Goal: Task Accomplishment & Management: Manage account settings

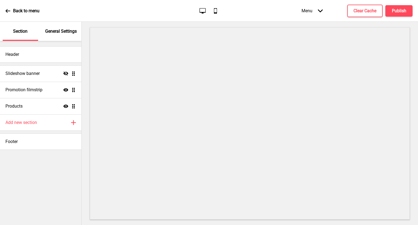
click at [69, 31] on p "General Settings" at bounding box center [61, 31] width 32 height 6
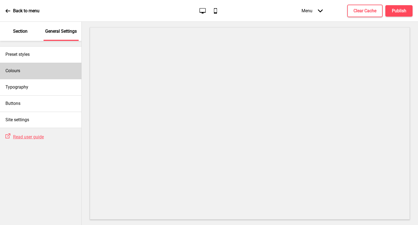
click at [38, 73] on div "Colours" at bounding box center [40, 71] width 81 height 16
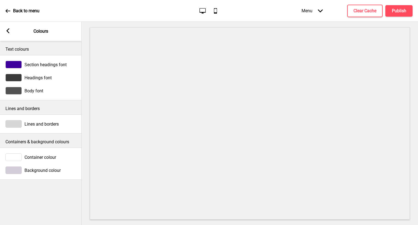
click at [9, 28] on icon at bounding box center [8, 30] width 3 height 5
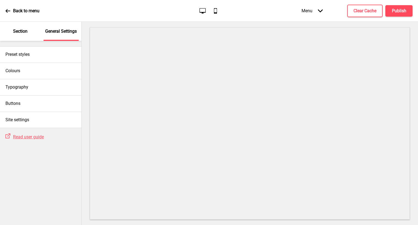
click at [20, 30] on p "Section" at bounding box center [20, 31] width 14 height 6
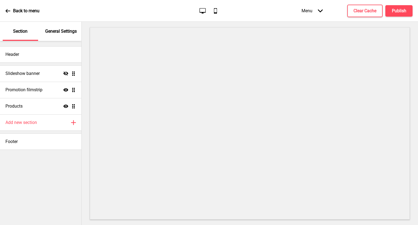
click at [62, 26] on div "General Settings" at bounding box center [61, 31] width 35 height 19
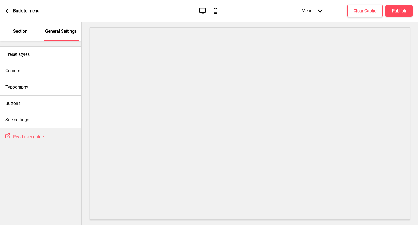
click at [32, 35] on div "Section" at bounding box center [20, 31] width 35 height 19
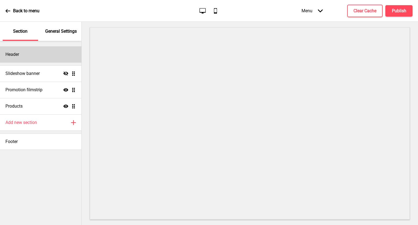
click at [33, 54] on div "Header" at bounding box center [40, 54] width 81 height 16
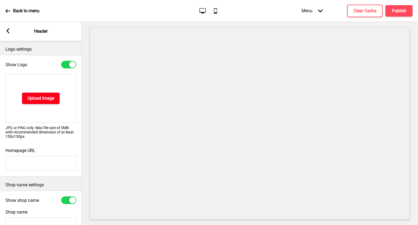
click at [47, 97] on h4 "Upload Image" at bounding box center [41, 98] width 27 height 6
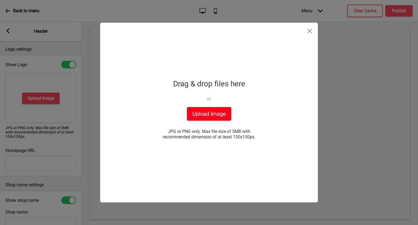
click at [222, 113] on button "Upload Image" at bounding box center [209, 114] width 44 height 14
click at [212, 116] on button "Upload Image" at bounding box center [209, 114] width 44 height 14
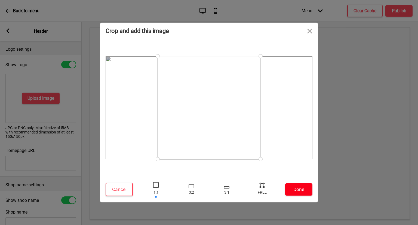
click at [302, 192] on button "Done" at bounding box center [299, 189] width 27 height 12
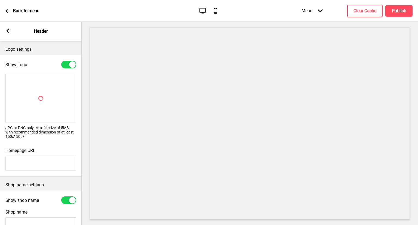
scroll to position [54, 0]
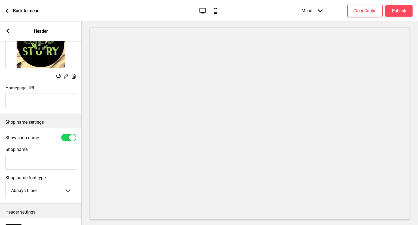
click at [44, 162] on input "Shop name" at bounding box center [40, 162] width 71 height 15
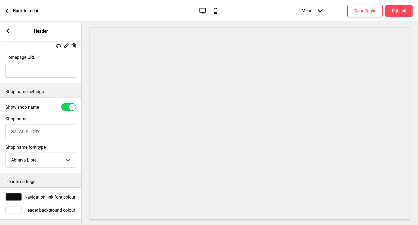
scroll to position [90, 0]
type input "SALAD STORY"
click at [8, 28] on rect at bounding box center [7, 30] width 5 height 5
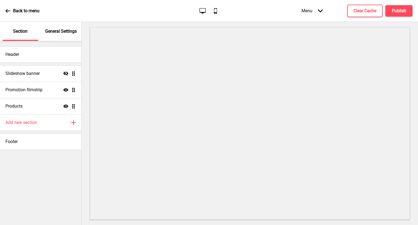
click at [59, 32] on p "General Settings" at bounding box center [61, 31] width 32 height 6
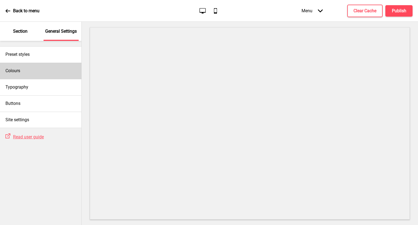
click at [47, 63] on div "Colours" at bounding box center [40, 71] width 81 height 16
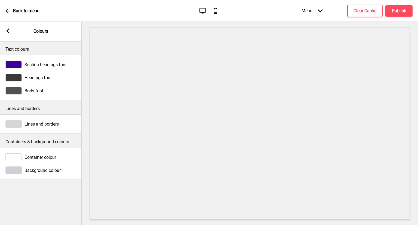
click at [15, 63] on div at bounding box center [13, 65] width 16 height 8
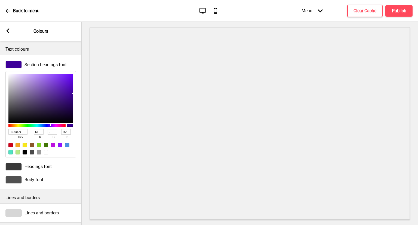
click at [11, 31] on div "Arrow left Colours" at bounding box center [41, 31] width 82 height 19
click at [9, 31] on rect at bounding box center [7, 30] width 5 height 5
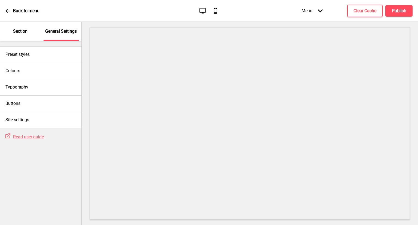
click at [16, 29] on p "Section" at bounding box center [20, 31] width 14 height 6
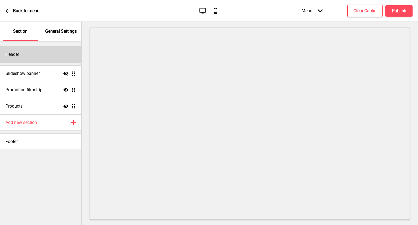
click at [28, 57] on div "Header" at bounding box center [40, 54] width 81 height 16
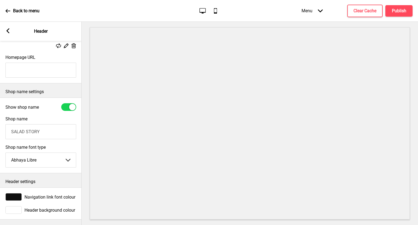
click at [8, 206] on div at bounding box center [13, 210] width 16 height 8
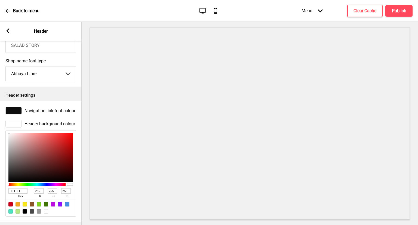
scroll to position [172, 0]
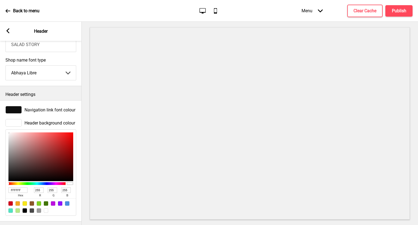
drag, startPoint x: 25, startPoint y: 190, endPoint x: 0, endPoint y: 183, distance: 25.8
click at [0, 183] on div "Header background colour FFFFFF hex 255 r 255 g 255 b 100 a" at bounding box center [41, 167] width 82 height 102
paste input "#9dba53"
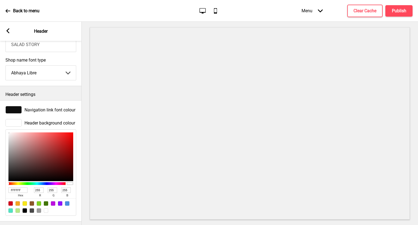
type input "#9dba53"
type input "157"
type input "186"
type input "83"
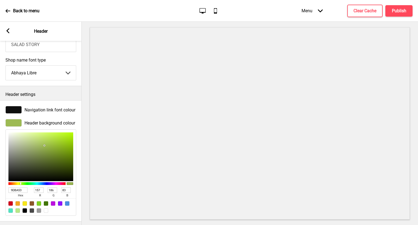
drag, startPoint x: 25, startPoint y: 189, endPoint x: 0, endPoint y: 184, distance: 24.9
click at [0, 184] on div "Header background colour 9DBA53 hex 157 r 186 g 83 b 100 a" at bounding box center [41, 167] width 82 height 102
paste input "#caab7e"
type input "#caab7e"
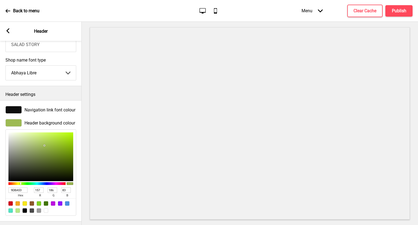
type input "202"
type input "171"
type input "126"
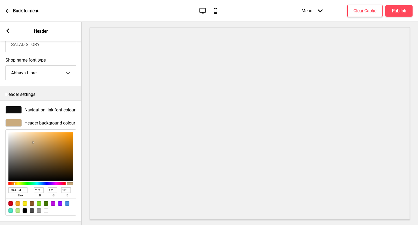
drag, startPoint x: 22, startPoint y: 194, endPoint x: 1, endPoint y: 191, distance: 21.2
click at [1, 191] on div "Header background colour CAAB7E hex 202 r 171 g 126 b 100 a" at bounding box center [41, 167] width 82 height 102
paste input "#9dba53"
type input "#9dba53"
type input "157"
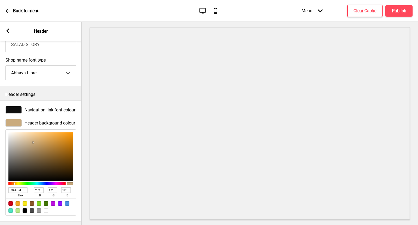
type input "186"
type input "83"
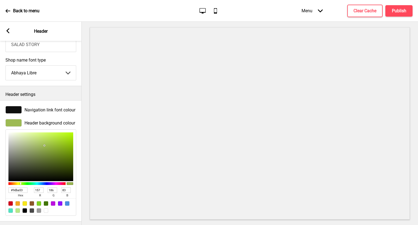
type input "9DBA53"
click at [24, 109] on div "Navigation link font colour" at bounding box center [40, 110] width 71 height 8
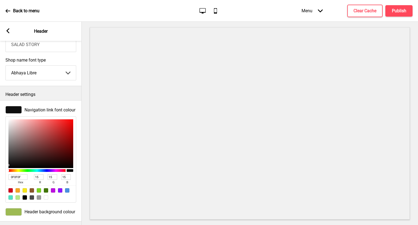
drag, startPoint x: 22, startPoint y: 179, endPoint x: 0, endPoint y: 172, distance: 22.7
click at [0, 172] on div "Navigation link font colour 0F0F0F hex 15 r 15 g 15 b 100 a" at bounding box center [41, 154] width 82 height 102
paste input "#caab7e"
type input "#caab7e"
type input "202"
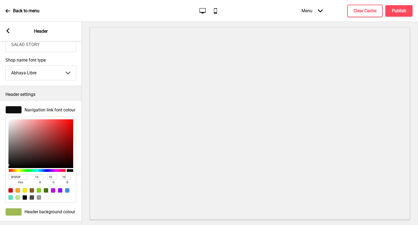
type input "171"
type input "126"
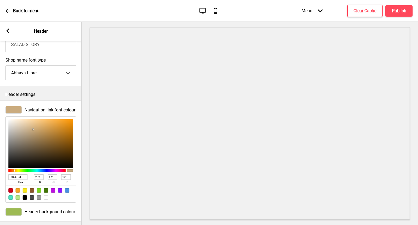
drag, startPoint x: 25, startPoint y: 179, endPoint x: 0, endPoint y: 176, distance: 25.0
click at [0, 176] on div "Navigation link font colour CAAB7E hex 202 r 171 g 126 b 100 a" at bounding box center [41, 154] width 82 height 102
paste input "#56704d"
type input "#56704d"
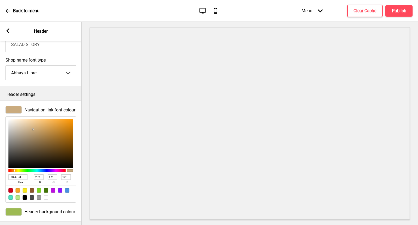
type input "86"
type input "112"
type input "77"
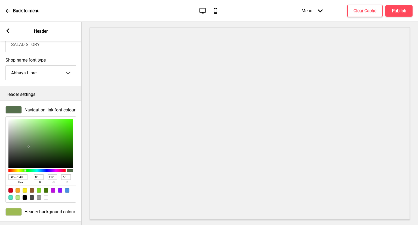
type input "56704D"
click at [7, 225] on button "X" at bounding box center [3, 228] width 7 height 6
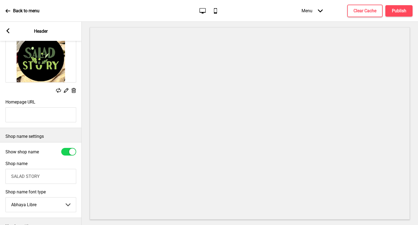
scroll to position [9, 0]
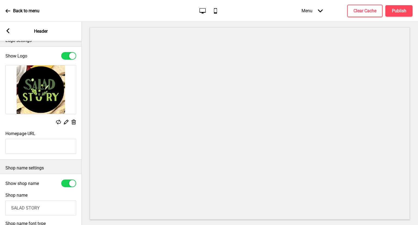
click at [64, 123] on icon at bounding box center [66, 122] width 5 height 5
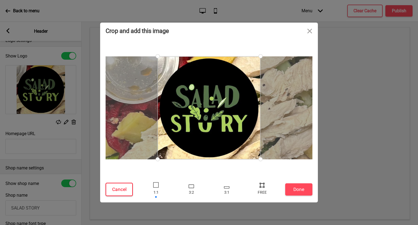
click at [117, 192] on button "Cancel" at bounding box center [119, 189] width 27 height 13
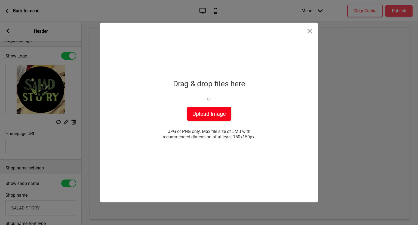
click at [205, 115] on button "Upload Image" at bounding box center [209, 114] width 44 height 14
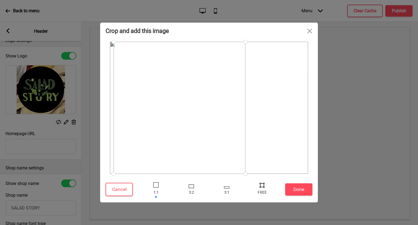
drag, startPoint x: 266, startPoint y: 140, endPoint x: 244, endPoint y: 147, distance: 22.9
click at [235, 128] on div at bounding box center [180, 108] width 132 height 132
click at [232, 189] on div at bounding box center [227, 190] width 16 height 18
click at [269, 188] on div at bounding box center [262, 190] width 16 height 18
drag, startPoint x: 257, startPoint y: 129, endPoint x: 254, endPoint y: 160, distance: 32.0
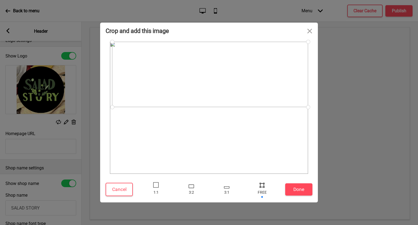
click at [254, 160] on div at bounding box center [209, 107] width 199 height 133
drag, startPoint x: 214, startPoint y: 43, endPoint x: 210, endPoint y: 54, distance: 11.5
click at [217, 47] on div at bounding box center [209, 108] width 198 height 132
drag, startPoint x: 208, startPoint y: 64, endPoint x: 211, endPoint y: 77, distance: 12.8
click at [211, 77] on div at bounding box center [208, 101] width 196 height 65
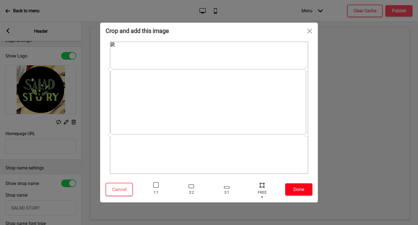
click at [301, 192] on button "Done" at bounding box center [299, 189] width 27 height 12
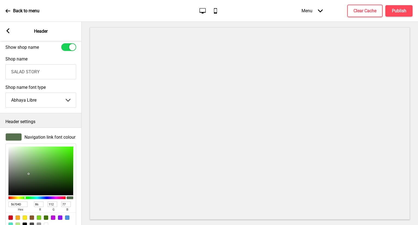
scroll to position [180, 0]
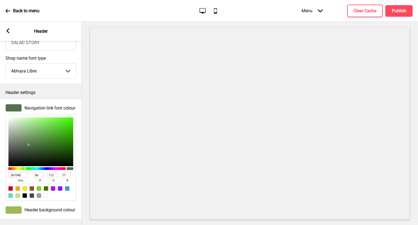
click at [16, 206] on div at bounding box center [13, 210] width 16 height 8
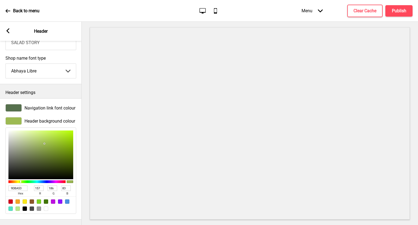
type input "A3C155"
type input "163"
type input "193"
type input "85"
type input "D0E891"
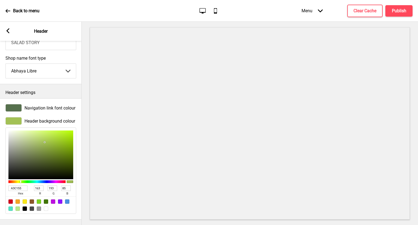
type input "208"
type input "232"
type input "145"
type input "F7FFE3"
type input "247"
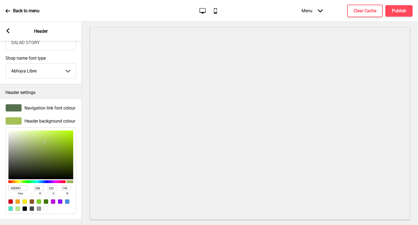
type input "255"
type input "227"
type input "F7FFE4"
type input "228"
type input "FFFFFF"
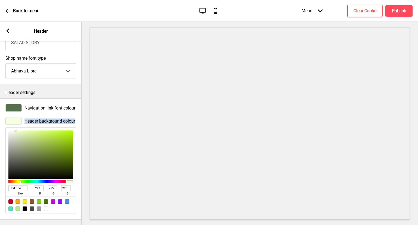
type input "255"
type input "F9F9F9"
type input "249"
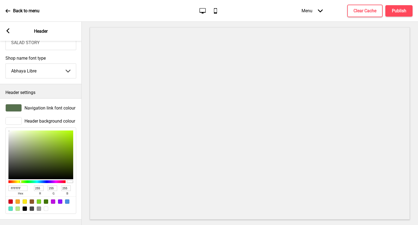
type input "249"
type input "F6F6F6"
type input "246"
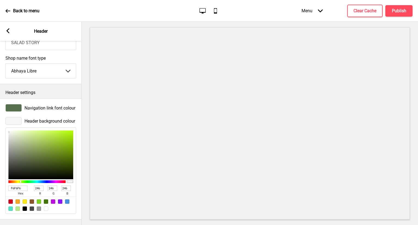
type input "F7F7F7"
type input "247"
type input "F9F9F9"
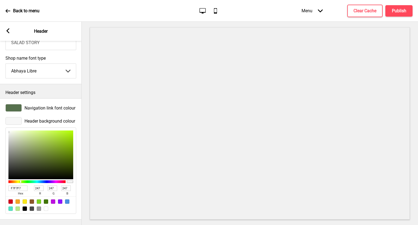
type input "249"
type input "FEFEFE"
type input "254"
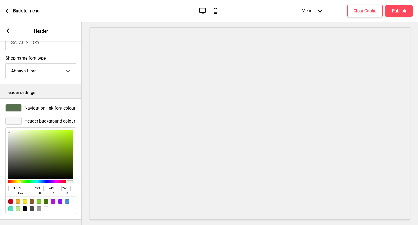
type input "254"
drag, startPoint x: 45, startPoint y: 137, endPoint x: 5, endPoint y: 126, distance: 41.2
click at [5, 126] on div "Header background colour FEFEFE hex 254 r 254 g 254 b 100 a" at bounding box center [41, 165] width 82 height 102
click at [49, 105] on span "Navigation link font colour" at bounding box center [50, 107] width 51 height 5
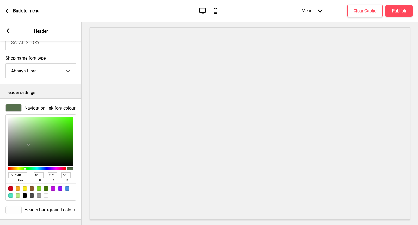
drag, startPoint x: 21, startPoint y: 172, endPoint x: 0, endPoint y: 163, distance: 22.9
click at [0, 162] on div "Navigation link font colour 56704D hex 86 r 112 g 77 b 100 a" at bounding box center [41, 152] width 82 height 102
paste input "#489b40"
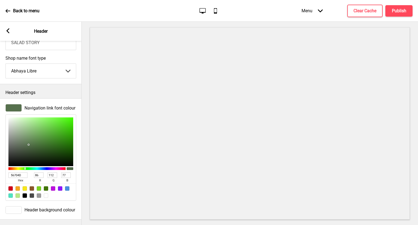
type input "#489b40"
type input "72"
type input "155"
type input "64"
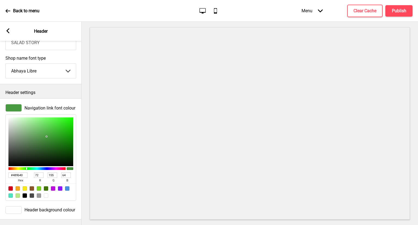
type input "489B40"
click at [7, 225] on button "X" at bounding box center [3, 228] width 7 height 6
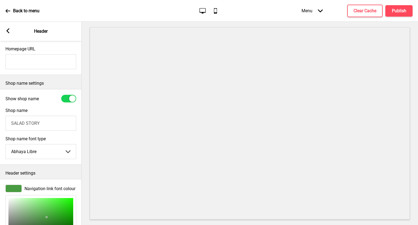
scroll to position [98, 0]
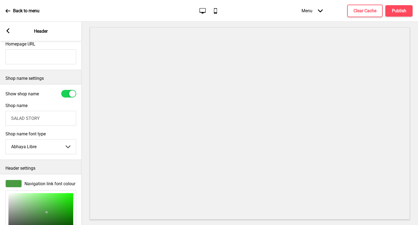
click at [71, 97] on div at bounding box center [68, 94] width 15 height 8
checkbox input "false"
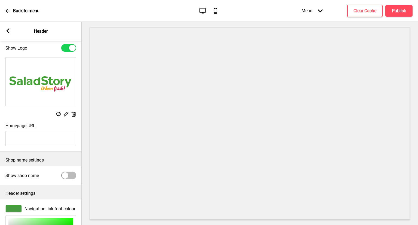
scroll to position [0, 0]
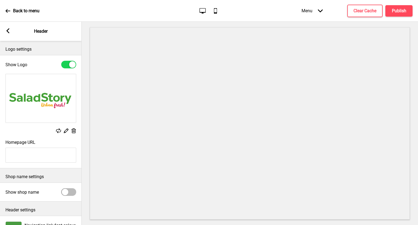
click at [11, 29] on div "Arrow left Header" at bounding box center [41, 31] width 82 height 19
click at [7, 30] on icon at bounding box center [8, 30] width 3 height 5
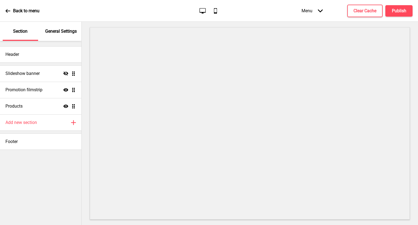
click at [66, 31] on p "General Settings" at bounding box center [61, 31] width 32 height 6
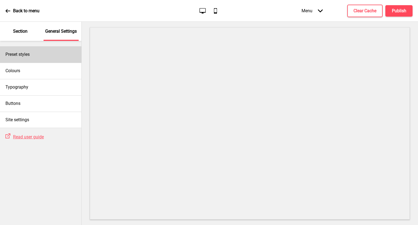
click at [47, 55] on div "Preset styles" at bounding box center [40, 54] width 81 height 16
select select "Custom"
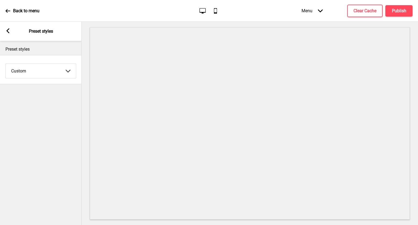
click at [38, 71] on select "Coffee Contrast Dark Earth Marine Minimalist Modern Oddle Pastel Yellow Fruits …" at bounding box center [41, 71] width 70 height 14
click at [11, 32] on div "Arrow left Preset styles" at bounding box center [41, 31] width 82 height 19
click at [10, 29] on rect at bounding box center [7, 30] width 5 height 5
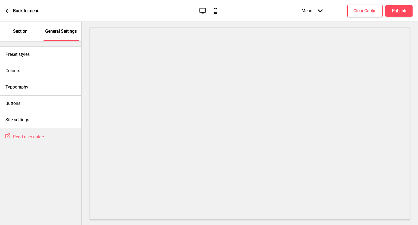
click at [9, 29] on div "Section" at bounding box center [20, 31] width 35 height 19
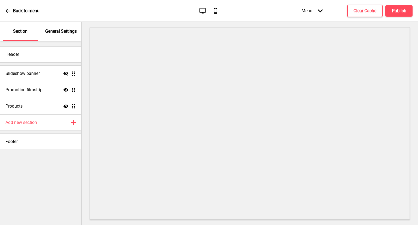
click at [49, 27] on div "General Settings" at bounding box center [61, 31] width 35 height 19
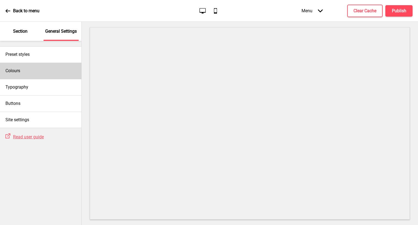
click at [42, 68] on div "Colours" at bounding box center [40, 71] width 81 height 16
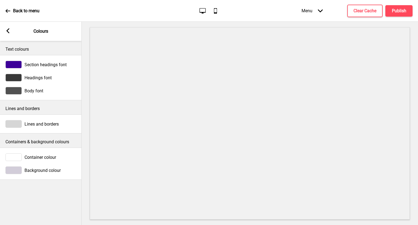
click at [40, 65] on span "Section headings font" at bounding box center [46, 64] width 42 height 5
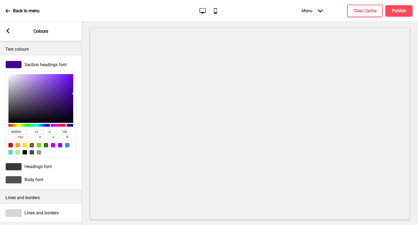
drag, startPoint x: 24, startPoint y: 132, endPoint x: 0, endPoint y: 128, distance: 24.5
click at [0, 128] on div "Section headings font 3D0099 hex 61 r 0 g 153 b 100 a" at bounding box center [41, 109] width 82 height 102
paste input "#489b40"
type input "#489b40"
type input "72"
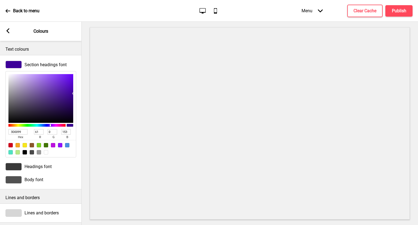
type input "155"
type input "64"
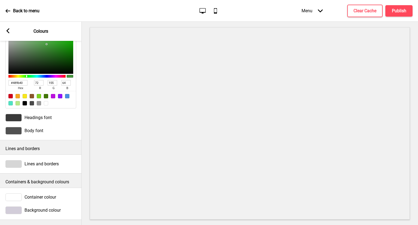
scroll to position [54, 0]
type input "489B40"
click at [26, 115] on span "Headings font" at bounding box center [38, 117] width 27 height 5
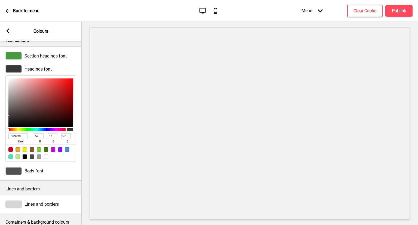
scroll to position [0, 0]
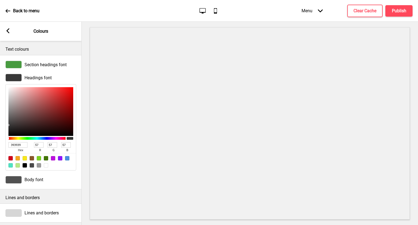
drag, startPoint x: 22, startPoint y: 147, endPoint x: 0, endPoint y: 138, distance: 24.1
click at [0, 138] on div "Headings font 393939 hex 57 r 57 g 57 b 100 a" at bounding box center [41, 122] width 82 height 102
paste input "#489b40"
type input "#489b40"
type input "72"
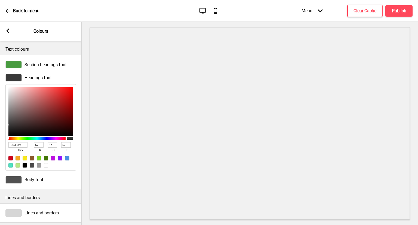
type input "155"
type input "64"
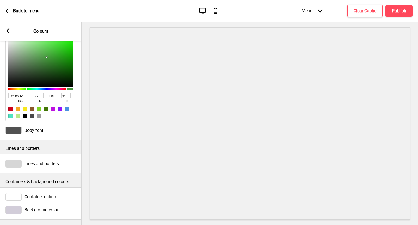
scroll to position [54, 0]
type input "489B40"
click at [11, 129] on div at bounding box center [13, 131] width 16 height 8
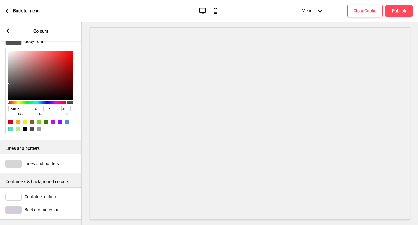
drag, startPoint x: 25, startPoint y: 105, endPoint x: 0, endPoint y: 92, distance: 27.9
click at [0, 92] on div "Body font 515151 hex 81 r 81 g 81 b 100 a" at bounding box center [41, 86] width 82 height 102
paste input "#489b40"
type input "#489b40"
type input "72"
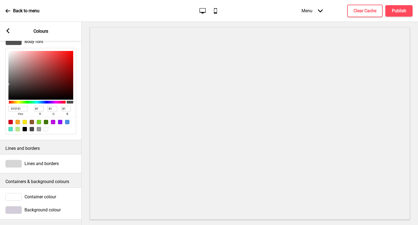
type input "155"
type input "64"
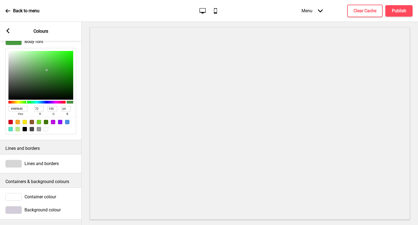
type input "489B40"
click at [15, 161] on div at bounding box center [13, 164] width 16 height 8
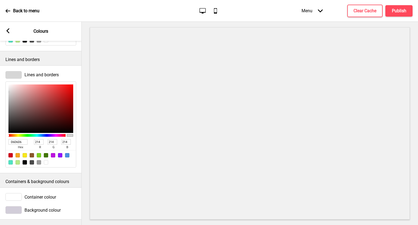
scroll to position [144, 0]
type input "F3E5E5"
type input "243"
type input "229"
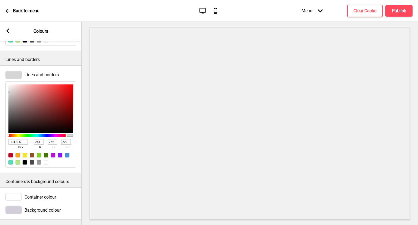
type input "F3E6E6"
type input "230"
type input "FFF8F8"
type input "255"
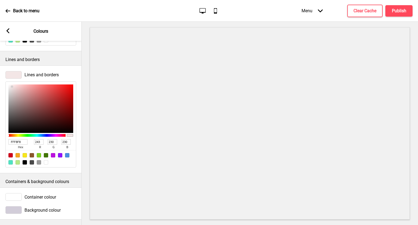
type input "248"
type input "FFF9F9"
type input "249"
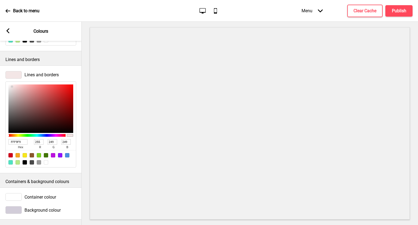
type input "FFFBFB"
type input "251"
drag, startPoint x: 12, startPoint y: 81, endPoint x: 10, endPoint y: 76, distance: 6.1
click at [10, 81] on div "FFFBFB hex 255 r 251 g 251 b 100 a" at bounding box center [40, 124] width 71 height 86
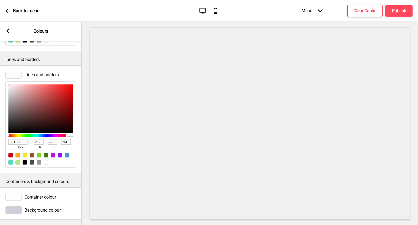
click at [19, 196] on div at bounding box center [13, 197] width 16 height 8
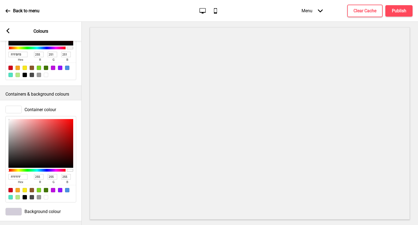
scroll to position [233, 0]
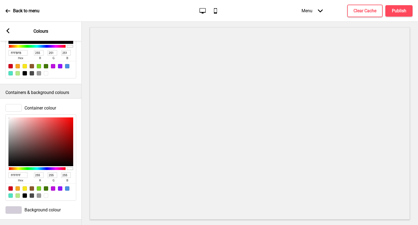
click at [11, 206] on div at bounding box center [13, 210] width 16 height 8
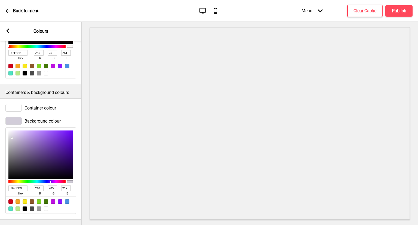
type input "B396DC"
type input "179"
type input "150"
type input "220"
type input "B497DC"
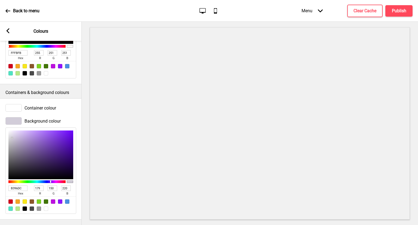
type input "180"
type input "151"
type input "E6D4FF"
type input "230"
type input "212"
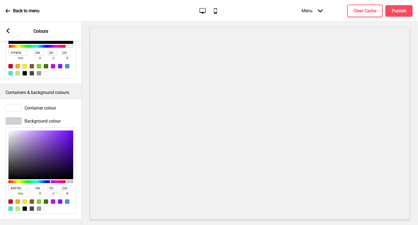
type input "255"
type input "FFFFFF"
type input "255"
type input "F1EDF6"
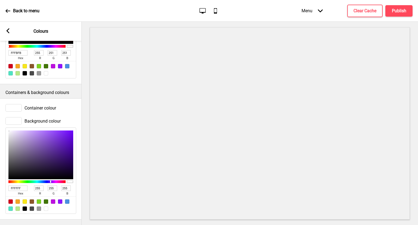
type input "241"
type input "237"
type input "246"
type input "D4CDDD"
type input "212"
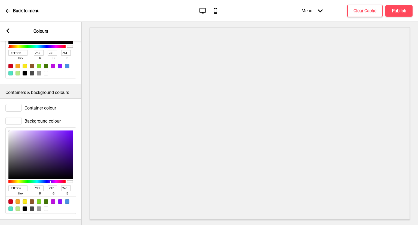
type input "205"
type input "221"
type input "D4CCDD"
type input "204"
type input "F1EBF8"
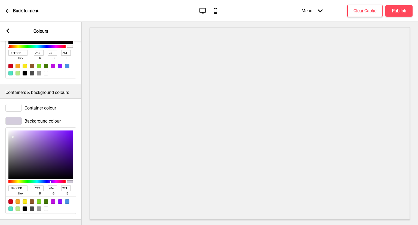
type input "241"
type input "235"
type input "248"
type input "F4EDFB"
type input "244"
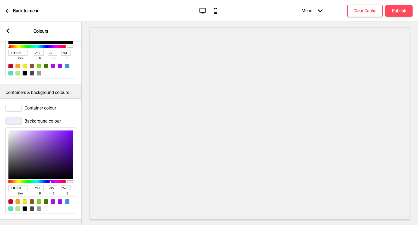
type input "237"
type input "251"
type input "F5EFFB"
type input "245"
type input "239"
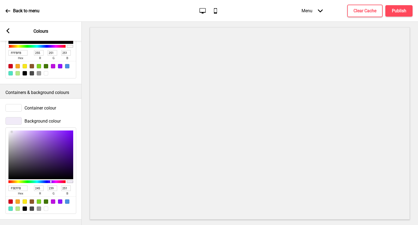
type input "F6F2FB"
type input "246"
type input "242"
type input "FBF9FE"
type input "251"
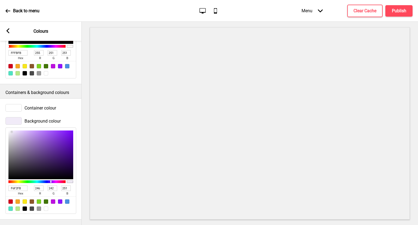
type input "249"
type input "254"
type input "FDFCFE"
type input "253"
type input "252"
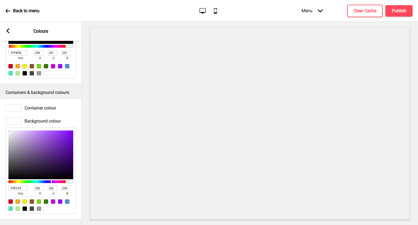
type input "FEFEFE"
type input "254"
type input "FBFBFB"
type input "251"
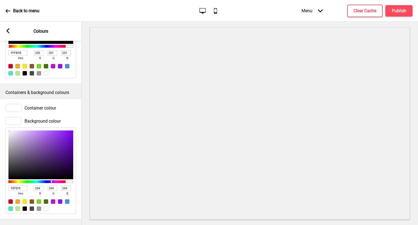
type input "251"
type input "F8F8F8"
type input "248"
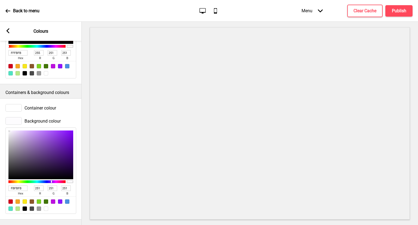
type input "248"
type input "F3F3F3"
type input "243"
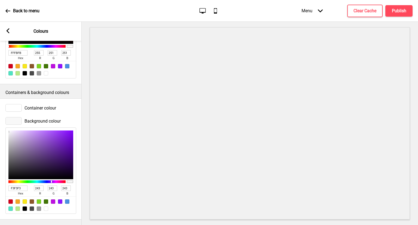
type input "ECECEC"
type input "236"
type input "FAF4FF"
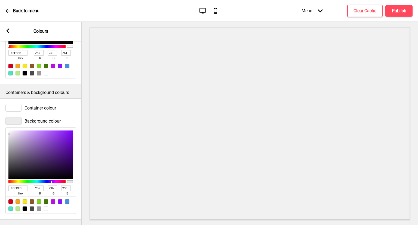
type input "250"
type input "244"
type input "255"
type input "F9F1FF"
type input "249"
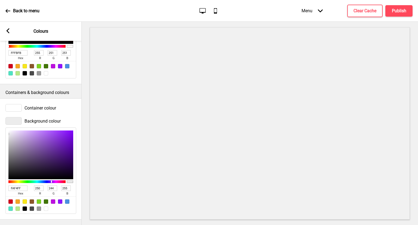
type input "241"
type input "FBF5FF"
type input "251"
type input "245"
type input "FCF7FF"
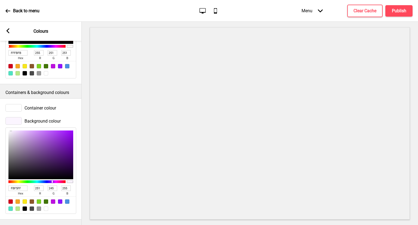
type input "252"
type input "247"
type input "FDF9FF"
type input "253"
type input "249"
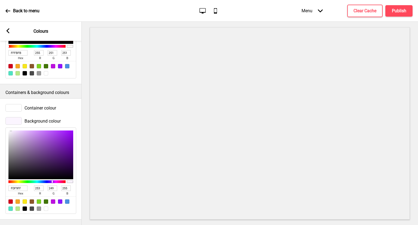
type input "FEFDFF"
type input "254"
type input "253"
type input "FFFFFF"
type input "255"
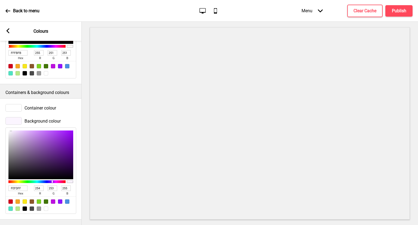
type input "255"
type input "FEFEFE"
type input "254"
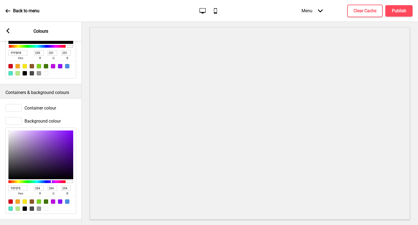
type input "F8F8F8"
type input "248"
type input "FAFAFA"
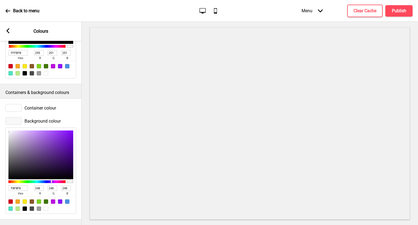
type input "250"
type input "FFFFFF"
type input "255"
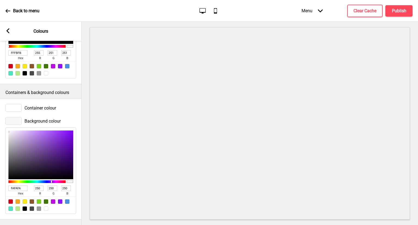
type input "255"
drag, startPoint x: 29, startPoint y: 132, endPoint x: 11, endPoint y: 113, distance: 26.4
click at [11, 114] on div "Background colour FAF4FF hex 250 r 244 g 255 b 100 a" at bounding box center [41, 165] width 82 height 102
drag, startPoint x: 21, startPoint y: 181, endPoint x: 0, endPoint y: 180, distance: 20.7
click at [0, 180] on div "Background colour FAF4FF hex 250 r 244 g 255 b 100 a" at bounding box center [41, 165] width 82 height 102
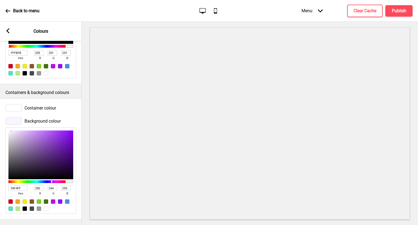
paste input "#489b40"
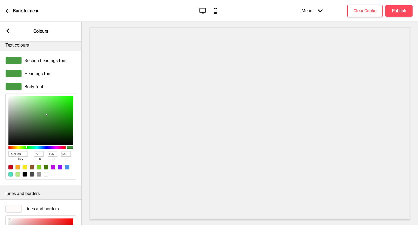
scroll to position [0, 0]
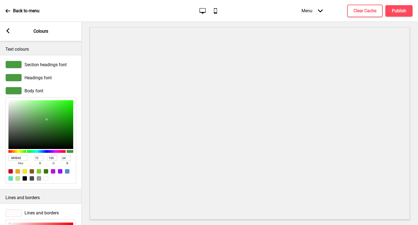
click at [13, 93] on div at bounding box center [13, 91] width 16 height 8
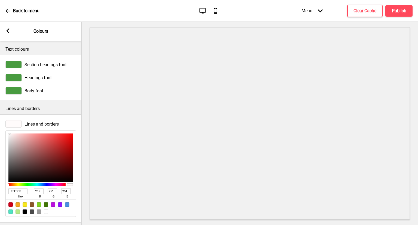
click at [20, 81] on div at bounding box center [13, 78] width 16 height 8
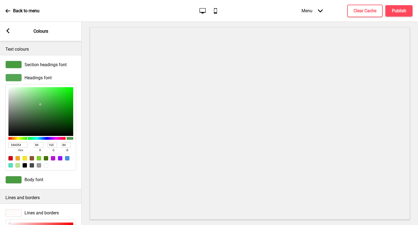
drag, startPoint x: 15, startPoint y: 98, endPoint x: 40, endPoint y: 104, distance: 26.5
click at [40, 104] on div at bounding box center [40, 111] width 65 height 49
drag, startPoint x: 16, startPoint y: 146, endPoint x: 0, endPoint y: 145, distance: 16.4
click at [0, 145] on div "Headings font 54A554 hex 84 r 165 g 84 b 100 a" at bounding box center [41, 122] width 82 height 102
paste input "#489b40"
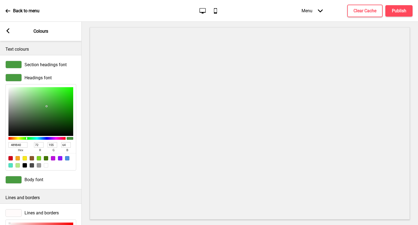
click at [14, 65] on div at bounding box center [13, 65] width 16 height 8
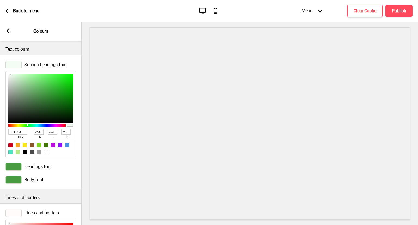
drag, startPoint x: 40, startPoint y: 88, endPoint x: 11, endPoint y: 74, distance: 31.8
click at [11, 74] on div at bounding box center [40, 98] width 65 height 49
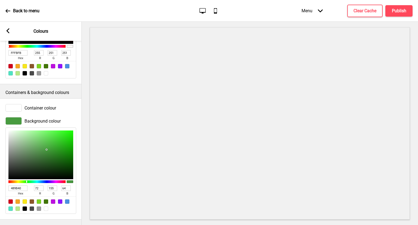
scroll to position [233, 0]
click at [33, 107] on div "Container colour" at bounding box center [40, 108] width 71 height 8
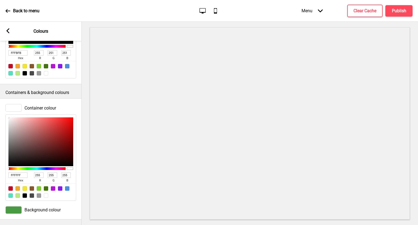
drag, startPoint x: 21, startPoint y: 123, endPoint x: 8, endPoint y: 112, distance: 16.8
click at [8, 114] on div "FFFFFF hex 255 r 255 g 255 b 100 a" at bounding box center [40, 157] width 71 height 86
click at [46, 193] on div at bounding box center [46, 195] width 4 height 4
click at [11, 31] on div "Arrow left Colours" at bounding box center [41, 31] width 82 height 19
click at [9, 31] on rect at bounding box center [7, 30] width 5 height 5
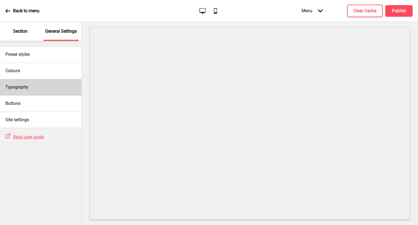
click at [28, 89] on div "Typography" at bounding box center [40, 87] width 81 height 16
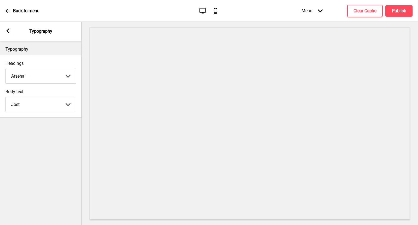
click at [43, 77] on select "Abhaya Libre Abril Fatface Adobe Garamond Pro Arimo Arsenal Arvo Berkshire Swas…" at bounding box center [41, 76] width 70 height 14
click at [6, 69] on select "Abhaya Libre Abril Fatface Adobe Garamond Pro Arimo Arsenal Arvo Berkshire Swas…" at bounding box center [41, 76] width 70 height 14
click at [46, 78] on select "Abhaya Libre Abril Fatface Adobe Garamond Pro Arimo Arsenal Arvo Berkshire Swas…" at bounding box center [41, 76] width 70 height 14
click at [6, 69] on select "Abhaya Libre Abril Fatface Adobe Garamond Pro Arimo Arsenal Arvo Berkshire Swas…" at bounding box center [41, 76] width 70 height 14
click at [19, 111] on select "Abhaya Libre Abril Fatface Adobe Garamond Pro Arimo Arsenal Arvo Berkshire Swas…" at bounding box center [41, 104] width 70 height 14
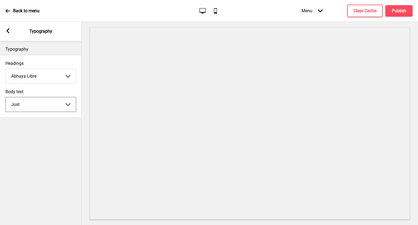
click at [6, 97] on select "Abhaya Libre Abril Fatface Adobe Garamond Pro Arimo Arsenal Arvo Berkshire Swas…" at bounding box center [41, 104] width 70 height 14
drag, startPoint x: 52, startPoint y: 104, endPoint x: 48, endPoint y: 106, distance: 4.3
click at [52, 104] on select "Abhaya Libre Abril Fatface Adobe Garamond Pro Arimo Arsenal Arvo Berkshire Swas…" at bounding box center [41, 104] width 70 height 14
click at [6, 97] on select "Abhaya Libre Abril Fatface Adobe Garamond Pro Arimo Arsenal Arvo Berkshire Swas…" at bounding box center [41, 104] width 70 height 14
drag, startPoint x: 41, startPoint y: 104, endPoint x: 42, endPoint y: 99, distance: 5.5
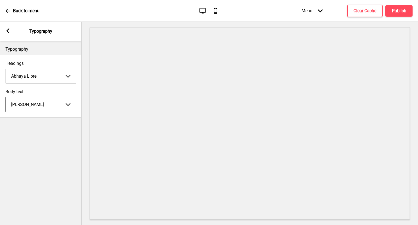
click at [41, 104] on select "Abhaya Libre Abril Fatface Adobe Garamond Pro Arimo Arsenal Arvo Berkshire Swas…" at bounding box center [41, 104] width 70 height 14
click at [6, 97] on select "Abhaya Libre Abril Fatface Adobe Garamond Pro Arimo Arsenal Arvo Berkshire Swas…" at bounding box center [41, 104] width 70 height 14
click at [8, 29] on icon at bounding box center [8, 30] width 3 height 5
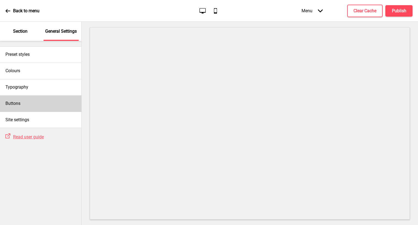
click at [32, 100] on div "Buttons" at bounding box center [40, 103] width 81 height 16
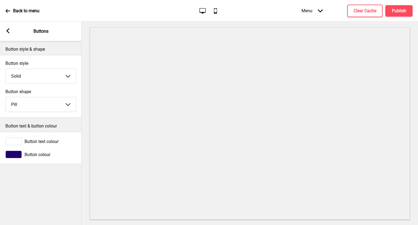
click at [13, 153] on div at bounding box center [13, 155] width 16 height 8
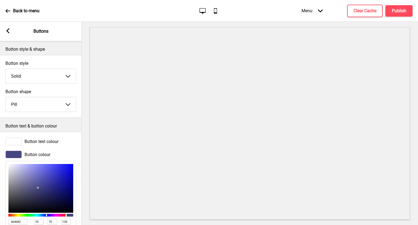
drag, startPoint x: 22, startPoint y: 169, endPoint x: 38, endPoint y: 188, distance: 24.9
click at [38, 188] on div at bounding box center [40, 188] width 65 height 49
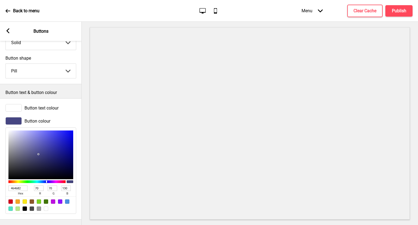
scroll to position [38, 0]
drag, startPoint x: 25, startPoint y: 186, endPoint x: 4, endPoint y: 182, distance: 21.5
click at [1, 182] on div "Button colour 464682 hex 70 r 70 g 130 b 100 a" at bounding box center [41, 165] width 82 height 102
paste input "#489b40"
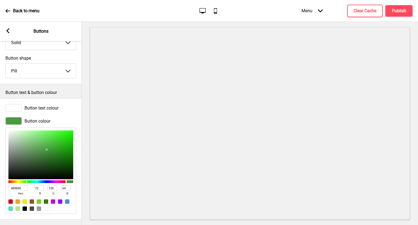
click at [7, 104] on div at bounding box center [13, 108] width 16 height 8
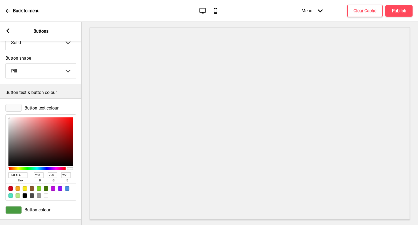
drag, startPoint x: 13, startPoint y: 115, endPoint x: 8, endPoint y: 113, distance: 5.2
click at [8, 114] on div "FAFAFA hex 250 r 250 g 250 b 100 a" at bounding box center [40, 157] width 71 height 86
drag, startPoint x: 24, startPoint y: 120, endPoint x: 54, endPoint y: 151, distance: 43.4
click at [54, 151] on div at bounding box center [40, 141] width 65 height 49
click at [68, 160] on div at bounding box center [40, 141] width 65 height 49
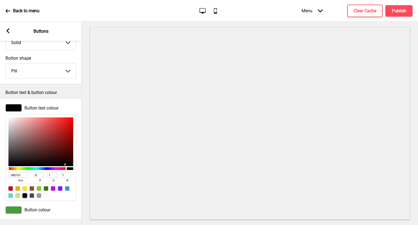
click at [23, 193] on div at bounding box center [25, 195] width 4 height 4
click at [25, 67] on select "Round Square Pill" at bounding box center [41, 71] width 70 height 14
click at [6, 64] on select "Round Square Pill" at bounding box center [41, 71] width 70 height 14
click at [35, 71] on select "Round Square Pill" at bounding box center [41, 71] width 70 height 14
click at [6, 64] on select "Round Square Pill" at bounding box center [41, 71] width 70 height 14
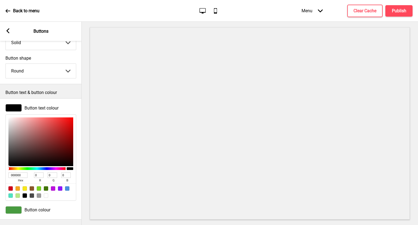
click at [8, 33] on icon at bounding box center [8, 30] width 3 height 5
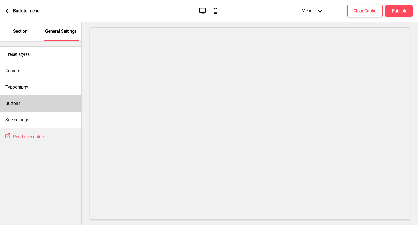
click at [38, 100] on div "Buttons" at bounding box center [40, 103] width 81 height 16
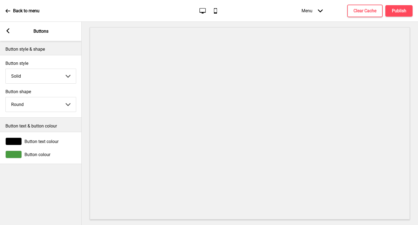
click at [8, 28] on div "Arrow left" at bounding box center [7, 31] width 5 height 6
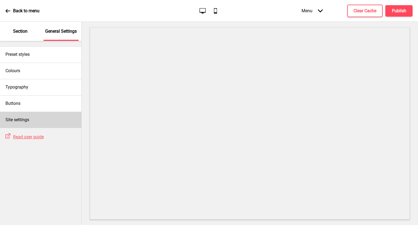
click at [20, 116] on div "Site settings" at bounding box center [40, 120] width 81 height 16
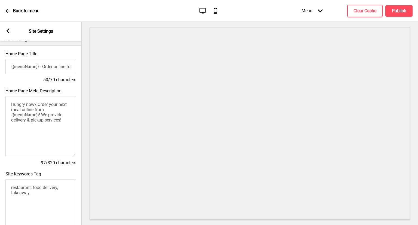
scroll to position [0, 0]
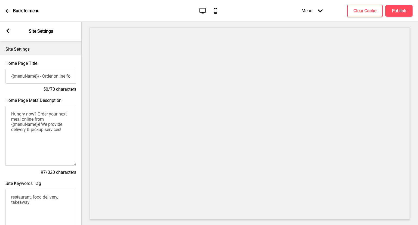
click at [6, 33] on div "Arrow left" at bounding box center [7, 31] width 5 height 6
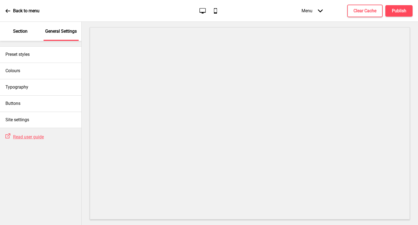
click at [10, 17] on div "Back to menu" at bounding box center [22, 11] width 34 height 15
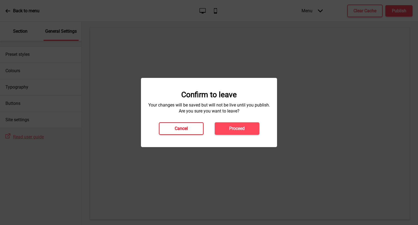
click at [179, 125] on button "Cancel" at bounding box center [181, 128] width 45 height 13
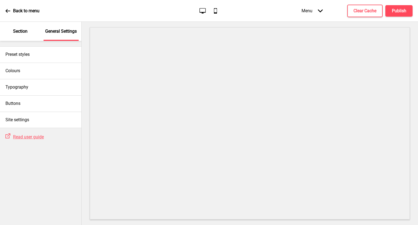
click at [19, 30] on p "Section" at bounding box center [20, 31] width 14 height 6
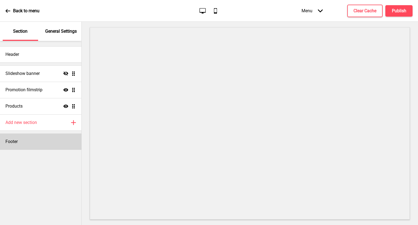
click at [31, 139] on div "Footer" at bounding box center [40, 141] width 81 height 16
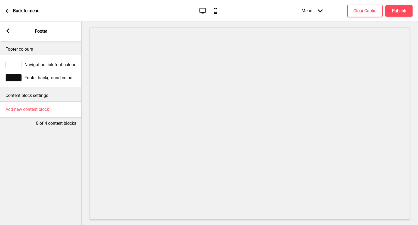
click at [18, 79] on div at bounding box center [13, 78] width 16 height 8
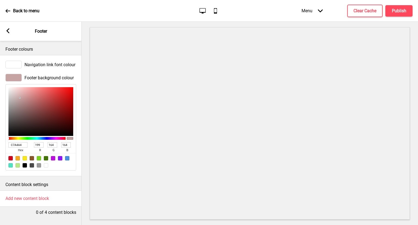
drag, startPoint x: 20, startPoint y: 102, endPoint x: 20, endPoint y: 98, distance: 3.8
click at [20, 98] on div at bounding box center [40, 111] width 65 height 49
drag, startPoint x: 22, startPoint y: 144, endPoint x: 0, endPoint y: 140, distance: 22.3
click at [0, 140] on div "Footer background colour C7A4A4 hex 199 r 164 g 164 b 100 a" at bounding box center [41, 122] width 82 height 102
paste input "#489b40"
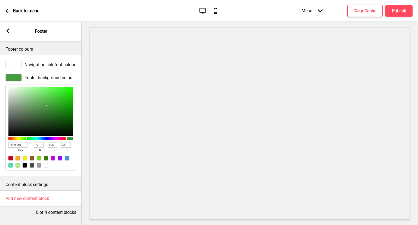
click at [8, 28] on div "Arrow left Footer" at bounding box center [41, 31] width 82 height 19
click at [8, 33] on icon at bounding box center [8, 30] width 3 height 5
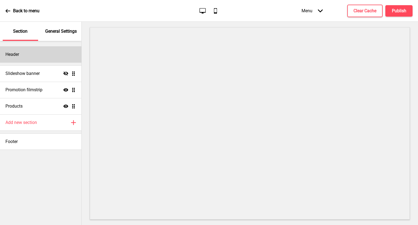
click at [40, 59] on div "Header" at bounding box center [40, 54] width 81 height 16
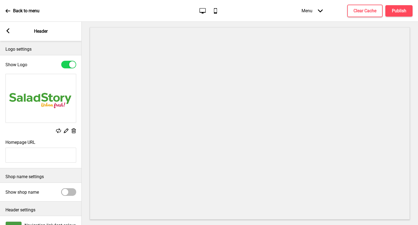
scroll to position [33, 0]
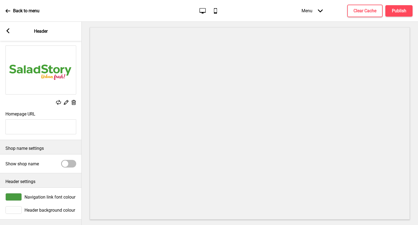
click at [11, 207] on div at bounding box center [13, 210] width 16 height 8
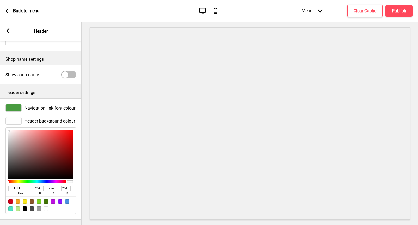
scroll to position [123, 0]
drag, startPoint x: 23, startPoint y: 183, endPoint x: 0, endPoint y: 181, distance: 23.0
click at [0, 181] on div "Header background colour FEFEFE hex 254 r 254 g 254 b 100 a" at bounding box center [41, 165] width 82 height 102
paste input "#489b40"
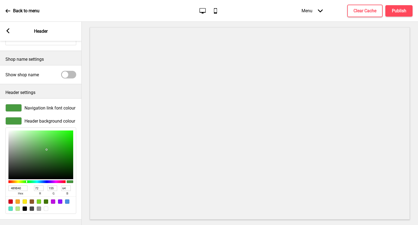
click at [18, 104] on div at bounding box center [13, 108] width 16 height 8
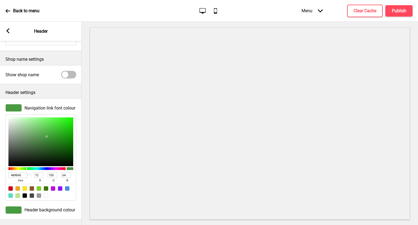
click at [46, 193] on div at bounding box center [46, 195] width 4 height 4
click at [44, 193] on div at bounding box center [46, 195] width 4 height 4
click at [10, 36] on div "Arrow left Header" at bounding box center [41, 31] width 82 height 19
click at [10, 31] on rect at bounding box center [7, 30] width 5 height 5
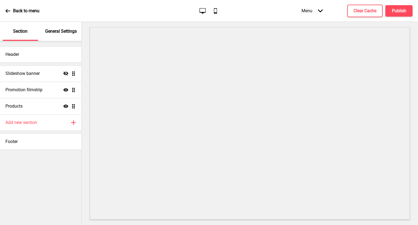
click at [60, 28] on p "General Settings" at bounding box center [61, 31] width 32 height 6
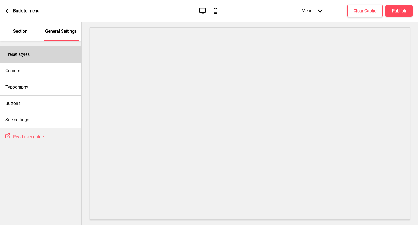
click at [31, 60] on div "Preset styles" at bounding box center [40, 54] width 81 height 16
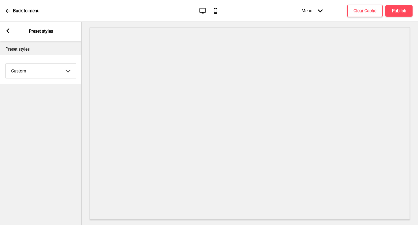
click at [3, 31] on div "Arrow left Preset styles" at bounding box center [41, 31] width 82 height 19
click at [9, 32] on g at bounding box center [7, 30] width 5 height 5
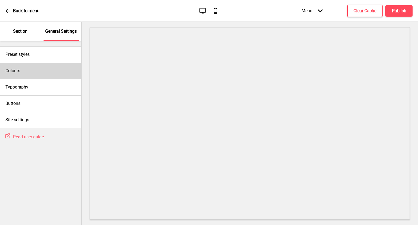
click at [22, 71] on div "Colours" at bounding box center [40, 71] width 81 height 16
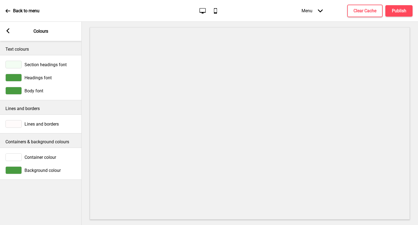
click at [14, 61] on div at bounding box center [13, 65] width 16 height 8
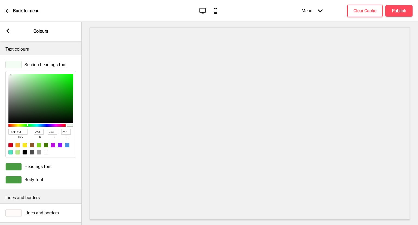
drag, startPoint x: 22, startPoint y: 132, endPoint x: 0, endPoint y: 123, distance: 23.0
click at [0, 123] on div "Section headings font F3FDF3 hex 243 r 253 g 243 b 100 a" at bounding box center [41, 109] width 82 height 102
paste input "#489b40"
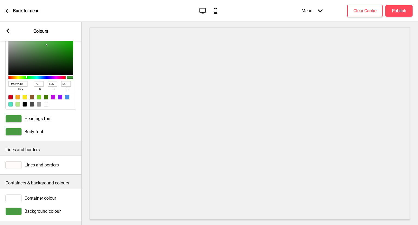
scroll to position [54, 0]
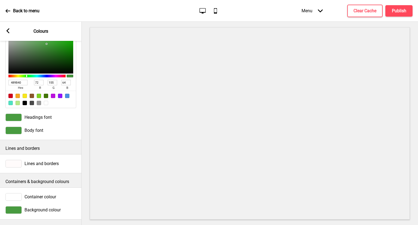
click at [15, 114] on div at bounding box center [13, 118] width 16 height 8
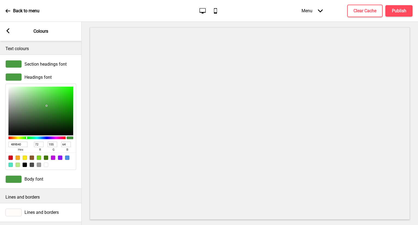
scroll to position [0, 0]
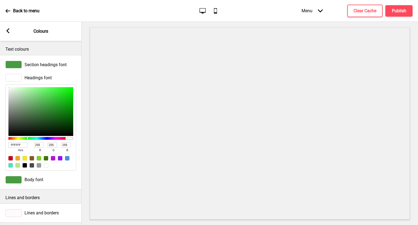
drag, startPoint x: 18, startPoint y: 98, endPoint x: 2, endPoint y: 83, distance: 22.0
click at [2, 83] on div "Headings font FFFFFF hex 255 r 255 g 255 b 100 a" at bounding box center [41, 122] width 82 height 102
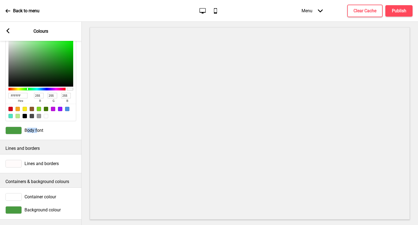
drag, startPoint x: 26, startPoint y: 126, endPoint x: 38, endPoint y: 135, distance: 14.4
click at [38, 135] on div "Section headings font Headings font FFFFFF hex 255 r 255 g 255 b 100 a Body font" at bounding box center [41, 73] width 82 height 134
click at [23, 206] on div "Background colour" at bounding box center [40, 210] width 71 height 8
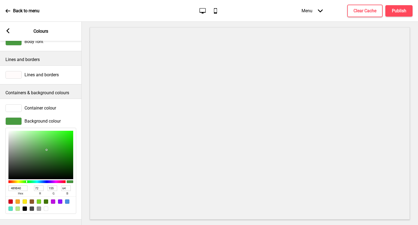
scroll to position [144, 0]
click at [47, 207] on div at bounding box center [46, 209] width 4 height 4
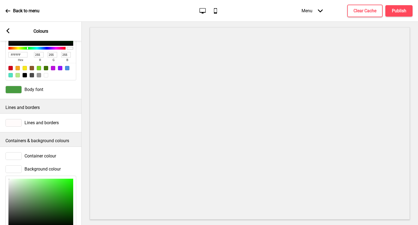
scroll to position [89, 0]
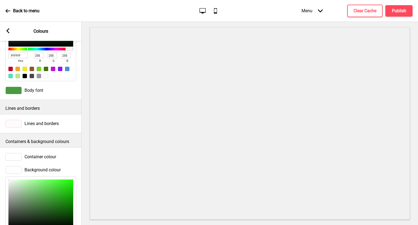
click at [40, 157] on span "Container colour" at bounding box center [41, 156] width 32 height 5
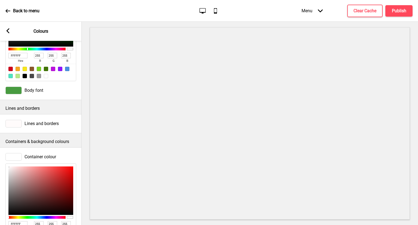
scroll to position [144, 0]
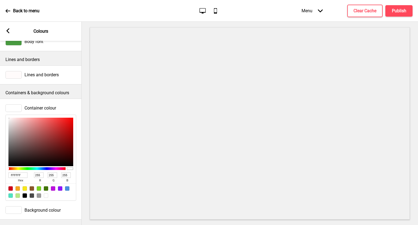
drag, startPoint x: 24, startPoint y: 170, endPoint x: 0, endPoint y: 168, distance: 24.4
click at [0, 168] on div "Container colour FFFFFF hex 255 r 255 g 255 b 100 a" at bounding box center [41, 153] width 82 height 102
paste input "#489b40"
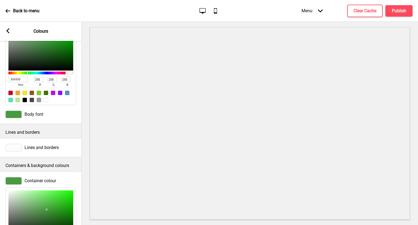
scroll to position [35, 0]
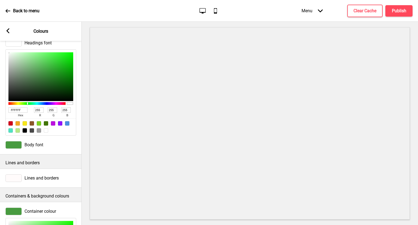
click at [28, 180] on span "Lines and borders" at bounding box center [42, 177] width 34 height 5
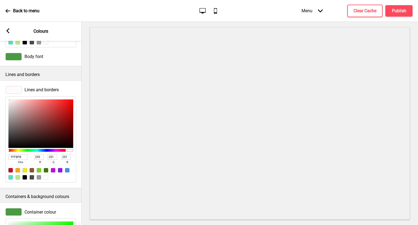
scroll to position [144, 0]
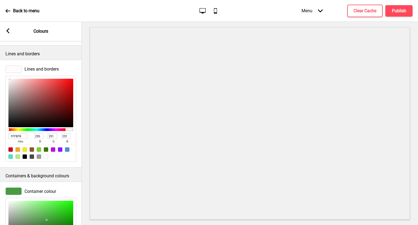
drag, startPoint x: 25, startPoint y: 138, endPoint x: 2, endPoint y: 138, distance: 22.9
click at [2, 138] on div "Lines and borders FFFBFB hex 255 r 251 g 251 b 100 a" at bounding box center [41, 114] width 82 height 102
paste input "#489b40"
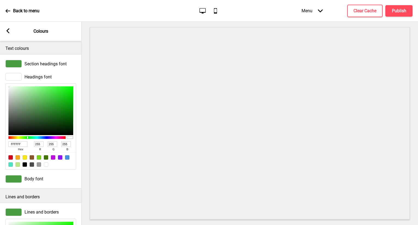
scroll to position [0, 0]
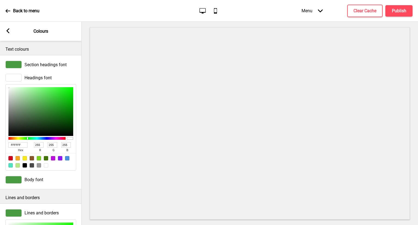
click at [26, 180] on span "Body font" at bounding box center [34, 179] width 19 height 5
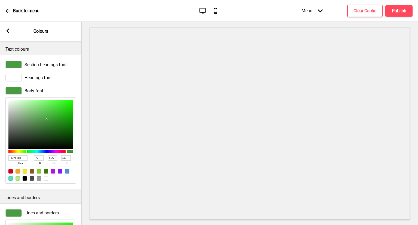
click at [46, 179] on div at bounding box center [46, 178] width 4 height 4
click at [24, 75] on div "Headings font" at bounding box center [40, 78] width 71 height 8
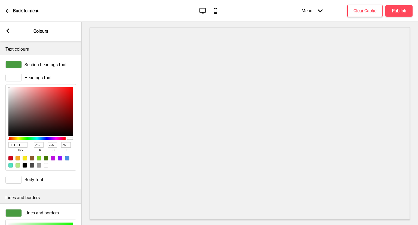
drag, startPoint x: 23, startPoint y: 145, endPoint x: 2, endPoint y: 143, distance: 20.8
click at [2, 143] on div "Headings font FFFFFF hex 255 r 255 g 255 b 100 a" at bounding box center [41, 122] width 82 height 102
paste input "#489b40"
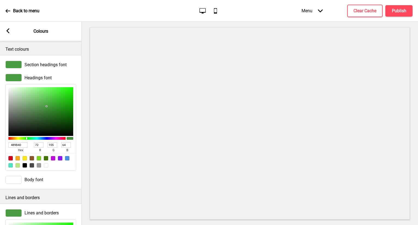
click at [45, 166] on div at bounding box center [46, 165] width 4 height 4
click at [22, 61] on div "Section headings font" at bounding box center [40, 65] width 71 height 8
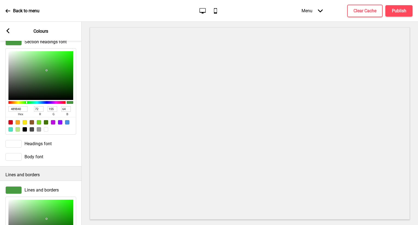
scroll to position [54, 0]
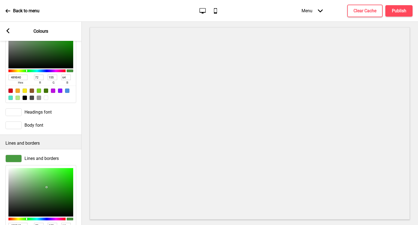
click at [40, 112] on span "Headings font" at bounding box center [38, 112] width 27 height 5
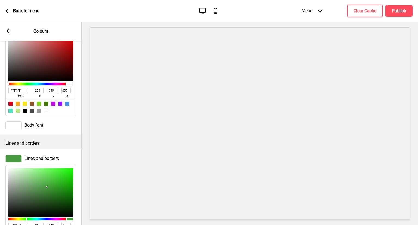
scroll to position [54, 0]
click at [41, 158] on span "Lines and borders" at bounding box center [42, 158] width 34 height 5
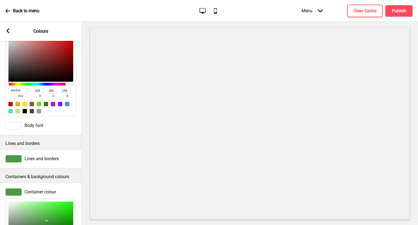
click at [27, 164] on div "Lines and borders" at bounding box center [41, 158] width 82 height 13
click at [33, 160] on span "Lines and borders" at bounding box center [42, 158] width 34 height 5
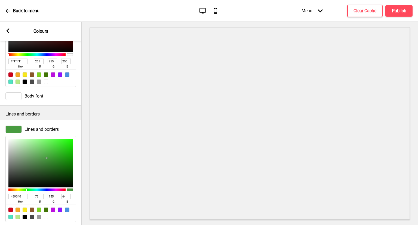
scroll to position [109, 0]
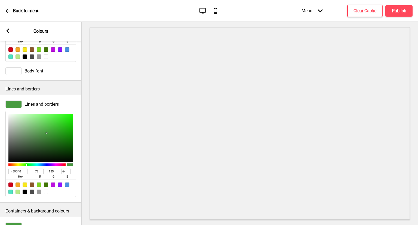
click at [45, 192] on div at bounding box center [46, 192] width 4 height 4
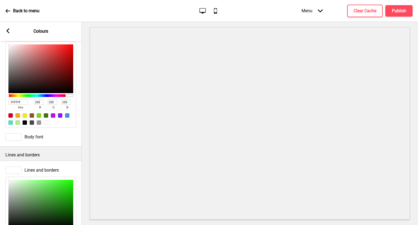
scroll to position [0, 0]
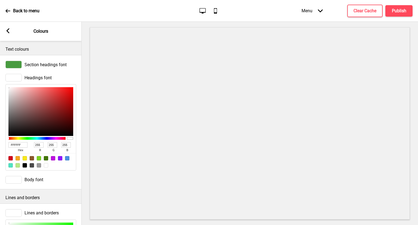
click at [16, 67] on div at bounding box center [13, 65] width 16 height 8
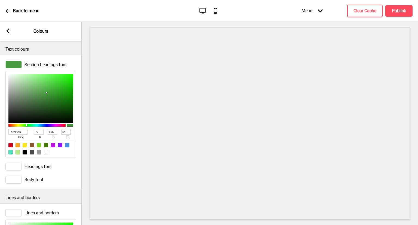
click at [45, 152] on div at bounding box center [46, 152] width 4 height 4
drag, startPoint x: 17, startPoint y: 132, endPoint x: 0, endPoint y: 134, distance: 17.3
click at [0, 134] on div "Section headings font FFFFFF hex 255 r 255 g 255 b 100 a" at bounding box center [41, 109] width 82 height 102
drag, startPoint x: 20, startPoint y: 133, endPoint x: 9, endPoint y: 133, distance: 10.9
click at [9, 133] on input "FFFFFF" at bounding box center [17, 131] width 19 height 5
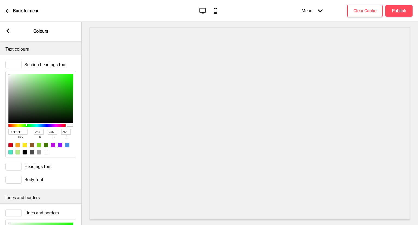
paste input "#489b40"
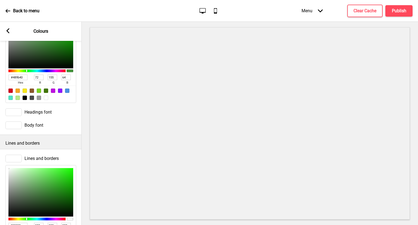
scroll to position [163, 0]
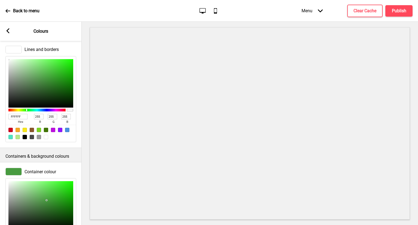
click at [10, 33] on div "Arrow left" at bounding box center [7, 31] width 5 height 6
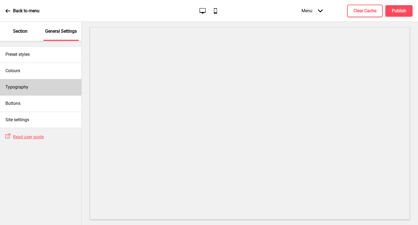
click at [43, 87] on div "Typography" at bounding box center [40, 87] width 81 height 16
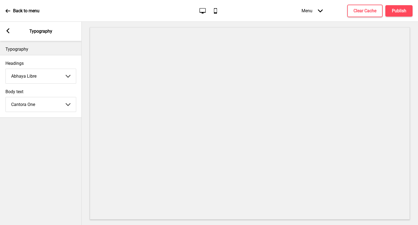
click at [10, 32] on div "Arrow left Typography" at bounding box center [41, 31] width 82 height 19
click at [8, 32] on icon at bounding box center [8, 30] width 3 height 5
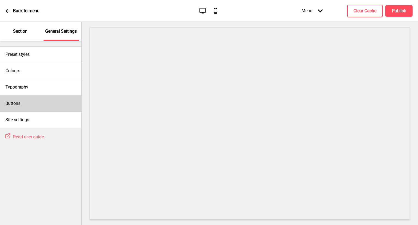
click at [46, 101] on div "Buttons" at bounding box center [40, 103] width 81 height 16
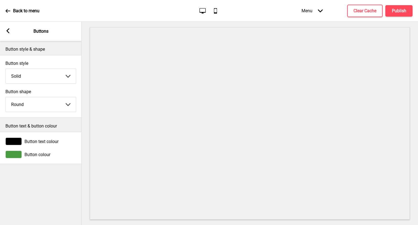
click at [17, 151] on div at bounding box center [13, 155] width 16 height 8
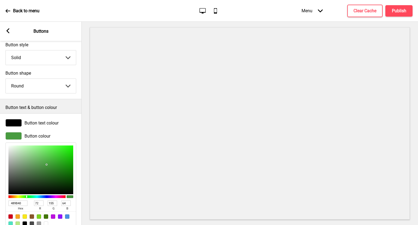
scroll to position [38, 0]
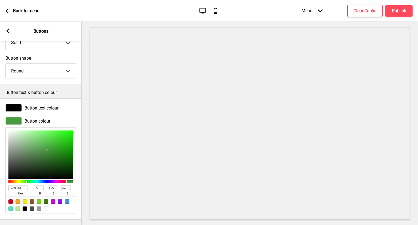
click at [46, 207] on div at bounding box center [46, 209] width 4 height 4
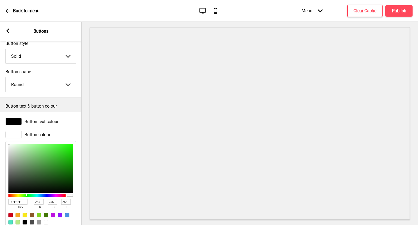
scroll to position [0, 0]
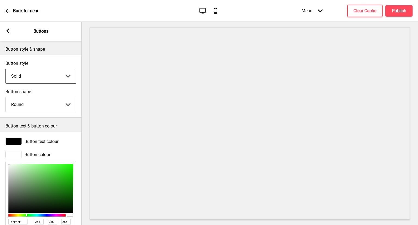
click at [39, 76] on select "Solid Outline Raised" at bounding box center [41, 76] width 70 height 14
click at [6, 69] on select "Solid Outline Raised" at bounding box center [41, 76] width 70 height 14
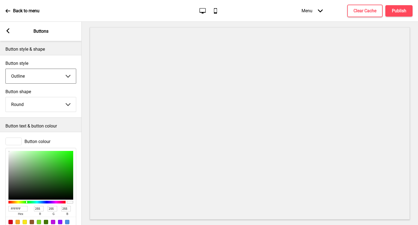
click at [40, 78] on select "Solid Outline Raised" at bounding box center [41, 76] width 70 height 14
click at [6, 69] on select "Solid Outline Raised" at bounding box center [41, 76] width 70 height 14
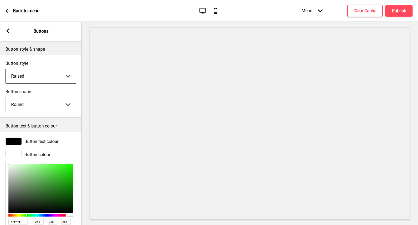
click at [40, 78] on select "Solid Outline Raised" at bounding box center [41, 76] width 70 height 14
click at [6, 69] on select "Solid Outline Raised" at bounding box center [41, 76] width 70 height 14
click at [10, 33] on rect at bounding box center [7, 30] width 5 height 5
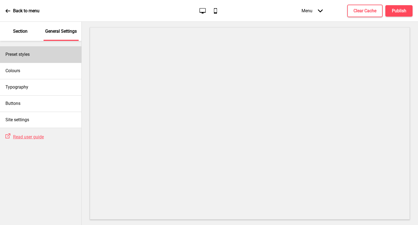
click at [41, 50] on div "Preset styles" at bounding box center [40, 54] width 81 height 16
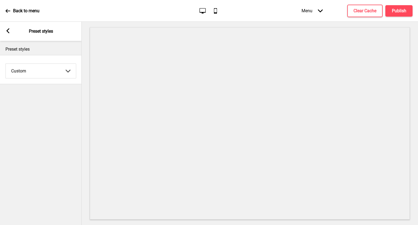
click at [5, 28] on div "Arrow left Preset styles" at bounding box center [41, 31] width 82 height 19
click at [6, 29] on rect at bounding box center [7, 30] width 5 height 5
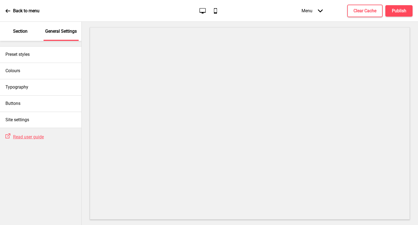
click at [11, 31] on div "Section" at bounding box center [20, 31] width 35 height 19
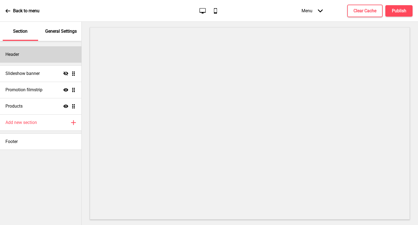
click at [28, 57] on div "Header" at bounding box center [40, 54] width 81 height 16
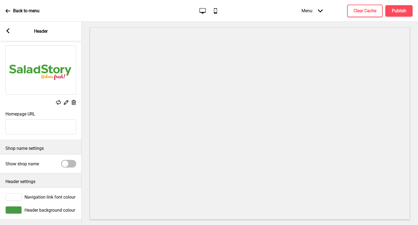
scroll to position [33, 0]
click at [50, 208] on span "Header background colour" at bounding box center [50, 210] width 51 height 5
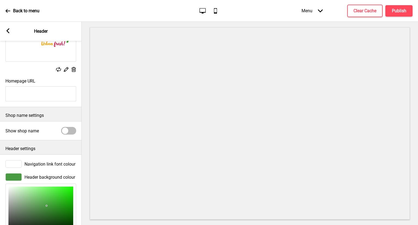
scroll to position [87, 0]
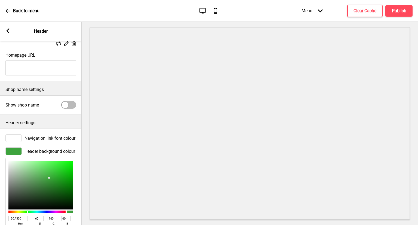
drag, startPoint x: 19, startPoint y: 167, endPoint x: 50, endPoint y: 178, distance: 33.2
click at [50, 178] on div at bounding box center [40, 185] width 65 height 49
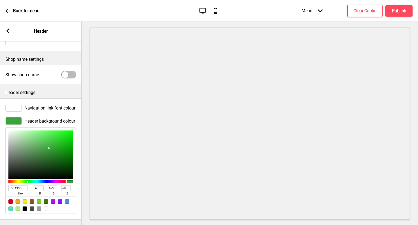
click at [45, 207] on div at bounding box center [46, 209] width 4 height 4
click at [26, 106] on div "Navigation link font colour" at bounding box center [40, 108] width 71 height 8
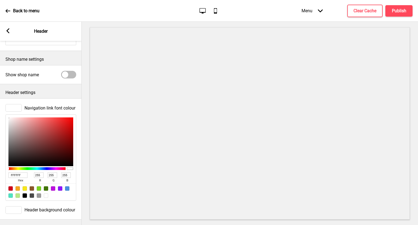
drag, startPoint x: 23, startPoint y: 168, endPoint x: 0, endPoint y: 171, distance: 23.7
click at [0, 171] on div "Navigation link font colour FFFFFF hex 255 r 255 g 255 b 100 a" at bounding box center [41, 152] width 82 height 102
paste input "#489b40"
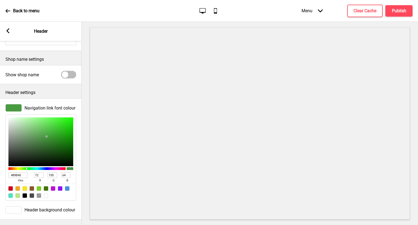
click at [8, 30] on rect at bounding box center [7, 30] width 5 height 5
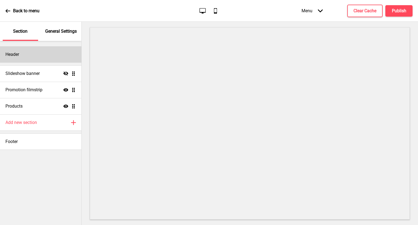
click at [37, 52] on div "Header" at bounding box center [40, 54] width 81 height 16
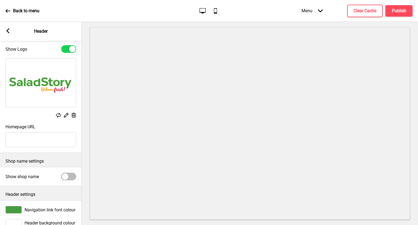
scroll to position [0, 0]
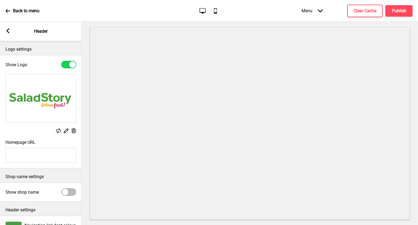
click at [6, 34] on div "Arrow left" at bounding box center [7, 31] width 5 height 6
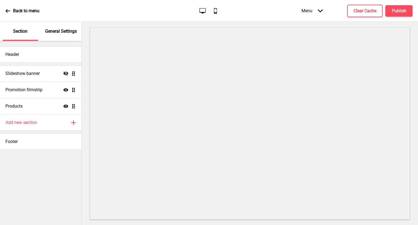
click at [41, 30] on div "Section General Settings" at bounding box center [40, 31] width 81 height 19
click at [65, 31] on p "General Settings" at bounding box center [61, 31] width 32 height 6
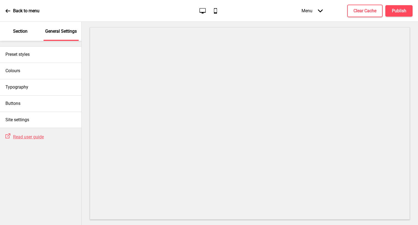
click at [15, 30] on p "Section" at bounding box center [20, 31] width 14 height 6
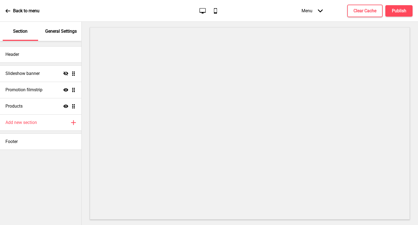
click at [62, 31] on p "General Settings" at bounding box center [61, 31] width 32 height 6
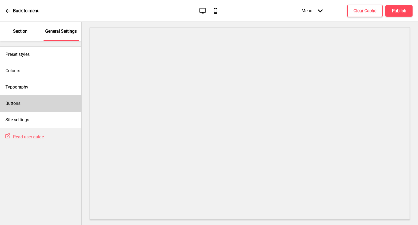
click at [44, 104] on div "Buttons" at bounding box center [40, 103] width 81 height 16
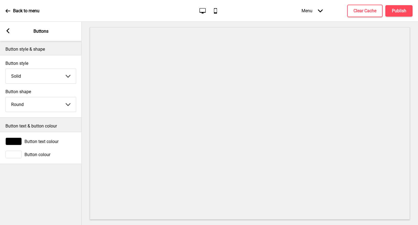
click at [26, 142] on span "Button text colour" at bounding box center [42, 141] width 34 height 5
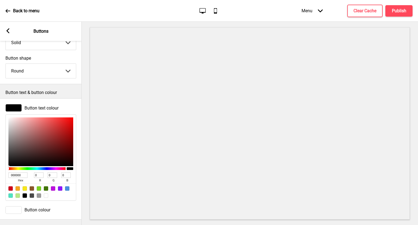
scroll to position [38, 0]
click at [34, 105] on span "Button text colour" at bounding box center [42, 107] width 34 height 5
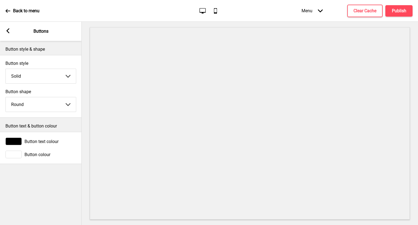
scroll to position [0, 0]
click at [397, 12] on h4 "Publish" at bounding box center [399, 11] width 14 height 6
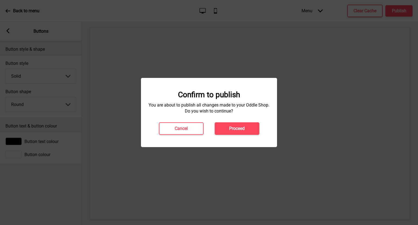
click at [263, 125] on div "Cancel Proceed" at bounding box center [209, 128] width 112 height 13
click at [232, 132] on button "Proceed" at bounding box center [237, 128] width 45 height 13
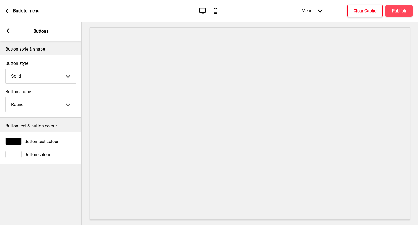
click at [356, 7] on button "Clear Cache" at bounding box center [365, 11] width 35 height 13
click at [7, 31] on icon at bounding box center [8, 30] width 3 height 5
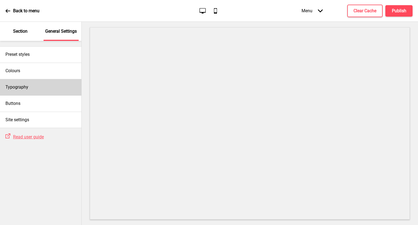
click at [51, 84] on div "Typography" at bounding box center [40, 87] width 81 height 16
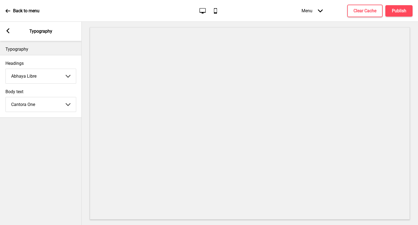
click at [10, 30] on rect at bounding box center [7, 30] width 5 height 5
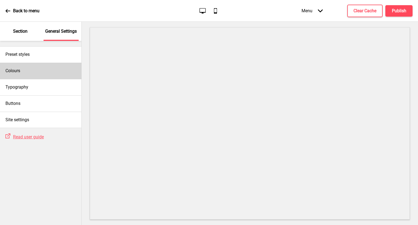
click at [36, 69] on div "Colours" at bounding box center [40, 71] width 81 height 16
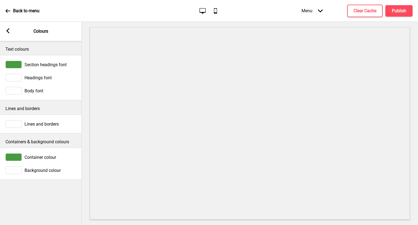
click at [37, 127] on div "Lines and borders" at bounding box center [40, 124] width 71 height 8
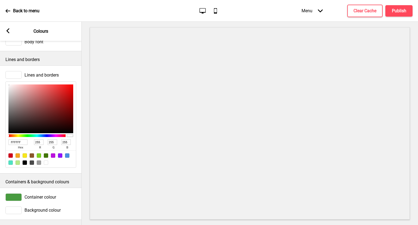
scroll to position [54, 0]
drag, startPoint x: 25, startPoint y: 135, endPoint x: 0, endPoint y: 137, distance: 25.1
click at [0, 137] on div "Lines and borders FFFFFF hex 255 r 255 g 255 b 100 a" at bounding box center [41, 119] width 82 height 102
paste input "#489b40"
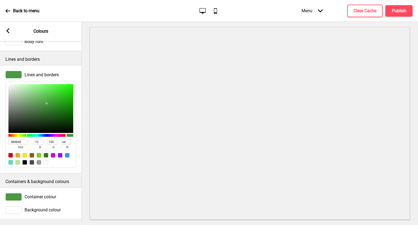
drag, startPoint x: 22, startPoint y: 139, endPoint x: 0, endPoint y: 135, distance: 22.3
click at [0, 135] on div "Lines and borders 489B40 hex 72 r 155 g 64 b 100 a" at bounding box center [41, 119] width 82 height 102
paste input "#ebc162"
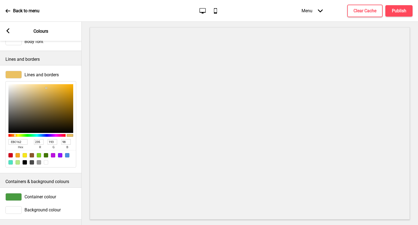
click at [46, 194] on span "Container colour" at bounding box center [41, 196] width 32 height 5
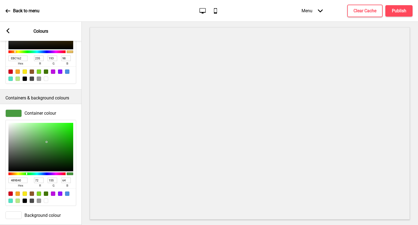
scroll to position [136, 0]
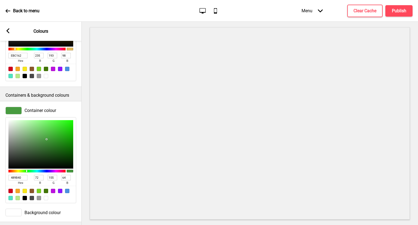
drag, startPoint x: 24, startPoint y: 179, endPoint x: 0, endPoint y: 173, distance: 24.7
click at [0, 173] on div "Container colour 489B40 hex 72 r 155 g 64 b 100 a" at bounding box center [41, 155] width 82 height 102
paste input "#ebc162"
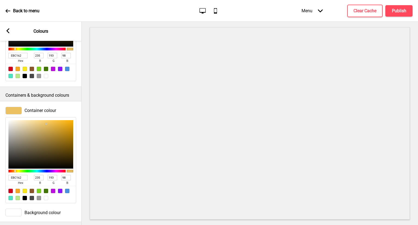
scroll to position [144, 0]
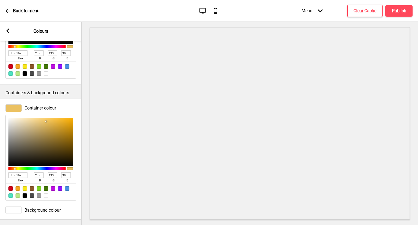
drag, startPoint x: 22, startPoint y: 170, endPoint x: 0, endPoint y: 160, distance: 24.3
click at [0, 160] on div "Container colour EBC162 hex 235 r 193 g 98 b 100 a" at bounding box center [41, 153] width 82 height 102
paste input "#489b40"
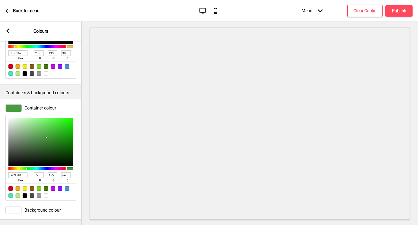
click at [10, 31] on rect at bounding box center [7, 30] width 5 height 5
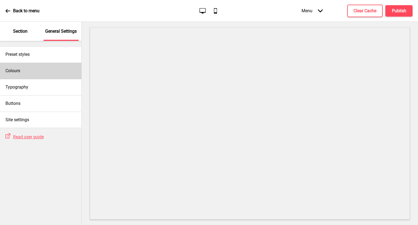
click at [38, 70] on div "Colours" at bounding box center [40, 71] width 81 height 16
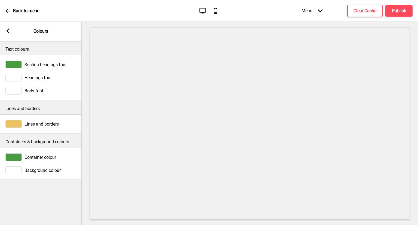
click at [39, 172] on span "Background colour" at bounding box center [43, 170] width 36 height 5
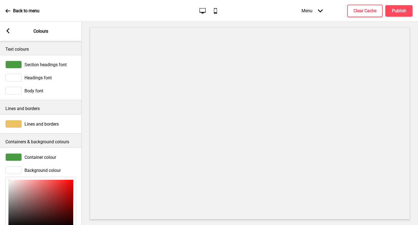
click at [44, 121] on div "Lines and borders" at bounding box center [40, 124] width 71 height 8
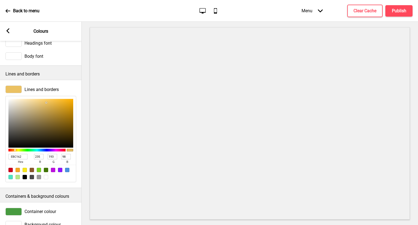
scroll to position [109, 0]
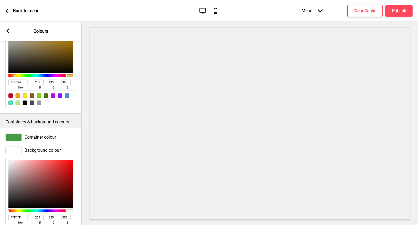
drag, startPoint x: 24, startPoint y: 82, endPoint x: 0, endPoint y: 80, distance: 23.8
click at [0, 80] on div "Lines and borders EBC162 hex 235 r 193 g 98 b 100 a" at bounding box center [41, 59] width 82 height 102
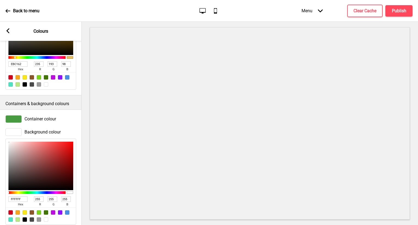
scroll to position [144, 0]
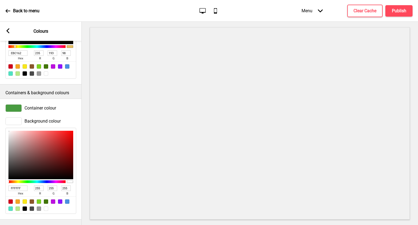
drag, startPoint x: 21, startPoint y: 186, endPoint x: 5, endPoint y: 183, distance: 16.0
click at [5, 183] on div "FFFFFF hex 255 r 255 g 255 b 100 a" at bounding box center [40, 171] width 71 height 86
paste input "EBC162"
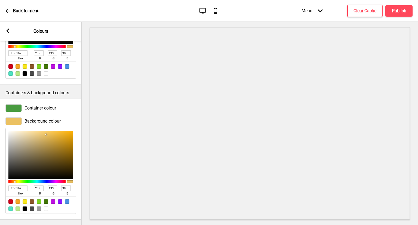
click at [46, 207] on div at bounding box center [46, 209] width 4 height 4
click at [8, 32] on icon at bounding box center [8, 30] width 3 height 5
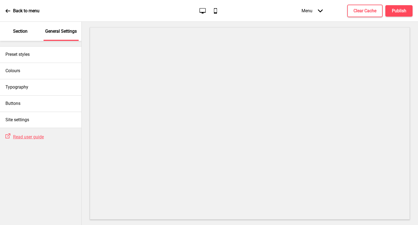
click at [16, 33] on p "Section" at bounding box center [20, 31] width 14 height 6
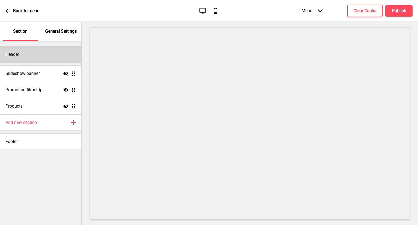
click at [44, 55] on div "Header" at bounding box center [40, 54] width 81 height 16
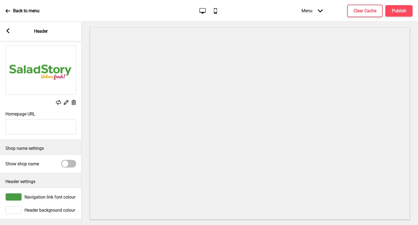
scroll to position [33, 0]
click at [35, 208] on span "Header background colour" at bounding box center [50, 210] width 51 height 5
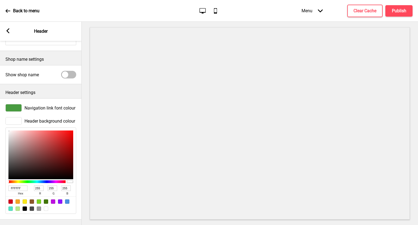
scroll to position [123, 0]
drag, startPoint x: 22, startPoint y: 184, endPoint x: 0, endPoint y: 177, distance: 23.3
click at [0, 177] on div "Header background colour FFFFFF hex 255 r 255 g 255 b 100 a" at bounding box center [41, 165] width 82 height 102
paste input "EBC162"
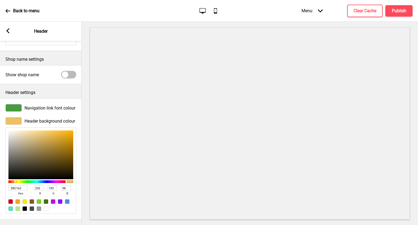
click at [45, 207] on div at bounding box center [46, 209] width 4 height 4
click at [61, 104] on div "Navigation link font colour" at bounding box center [40, 108] width 71 height 8
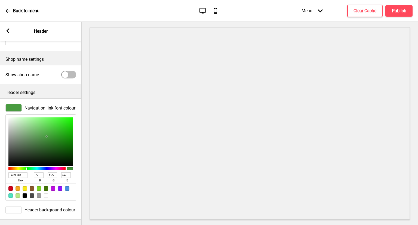
drag, startPoint x: 19, startPoint y: 170, endPoint x: 0, endPoint y: 167, distance: 18.8
click at [0, 167] on div "Navigation link font colour 489B40 hex 72 r 155 g 64 b 100 a" at bounding box center [41, 152] width 82 height 102
paste input "EBC162"
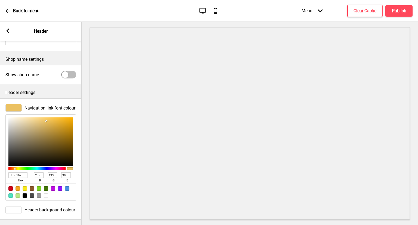
click at [46, 193] on div at bounding box center [46, 195] width 4 height 4
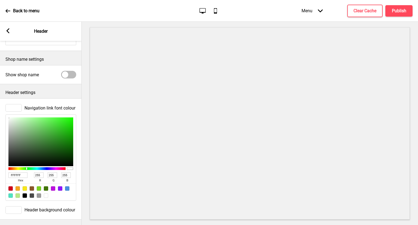
drag, startPoint x: 20, startPoint y: 172, endPoint x: 0, endPoint y: 165, distance: 20.9
click at [0, 165] on div "Navigation link font colour FFFFFF hex 255 r 255 g 255 b 100 a" at bounding box center [41, 152] width 82 height 102
paste input "#489b40"
click at [9, 30] on rect at bounding box center [7, 30] width 5 height 5
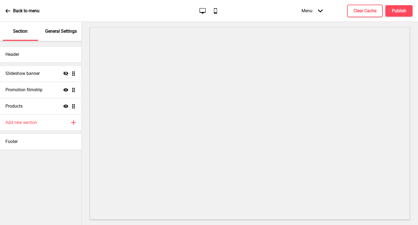
click at [66, 30] on p "General Settings" at bounding box center [61, 31] width 32 height 6
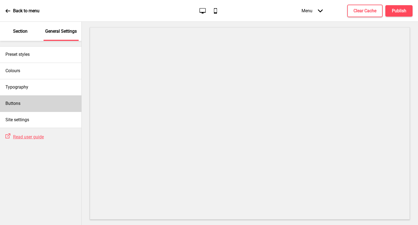
click at [49, 101] on div "Buttons" at bounding box center [40, 103] width 81 height 16
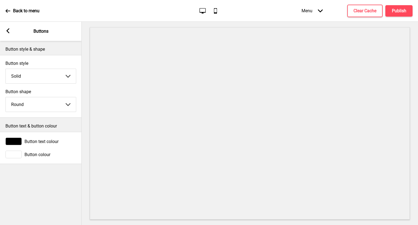
click at [37, 156] on span "Button colour" at bounding box center [38, 154] width 26 height 5
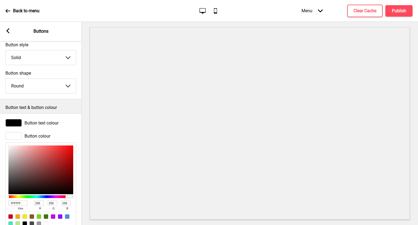
scroll to position [0, 0]
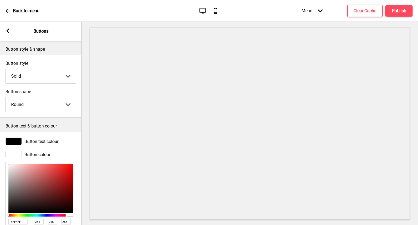
click at [10, 28] on div "Arrow left Buttons" at bounding box center [41, 31] width 82 height 19
click at [8, 29] on rect at bounding box center [7, 30] width 5 height 5
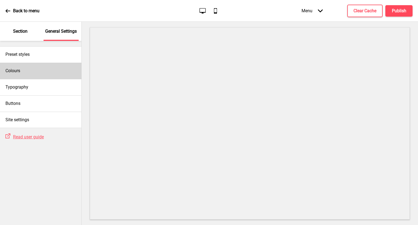
click at [57, 74] on div "Colours" at bounding box center [40, 71] width 81 height 16
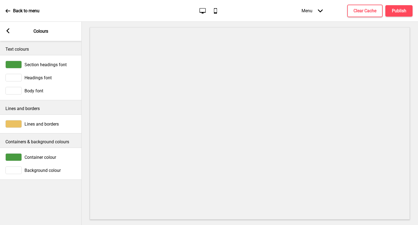
click at [26, 93] on span "Body font" at bounding box center [34, 90] width 19 height 5
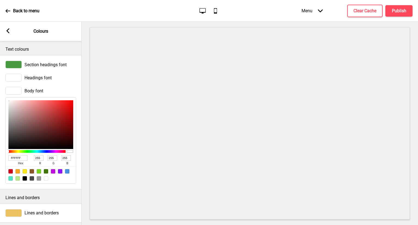
click at [31, 87] on div "Body font" at bounding box center [40, 91] width 71 height 8
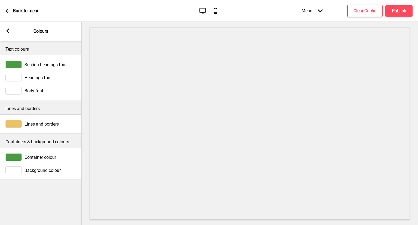
click at [40, 158] on span "Container colour" at bounding box center [41, 157] width 32 height 5
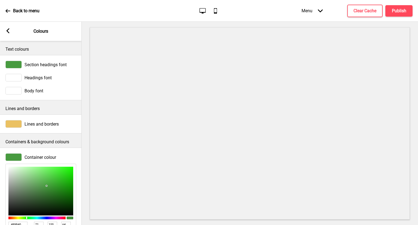
scroll to position [54, 0]
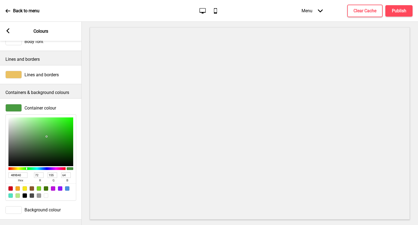
drag, startPoint x: 23, startPoint y: 170, endPoint x: 0, endPoint y: 161, distance: 24.4
click at [0, 161] on div "Container colour 489B40 hex 72 r 155 g 64 b 100 a" at bounding box center [41, 152] width 82 height 102
paste input "#489b"
click at [38, 207] on span "Background colour" at bounding box center [43, 209] width 36 height 5
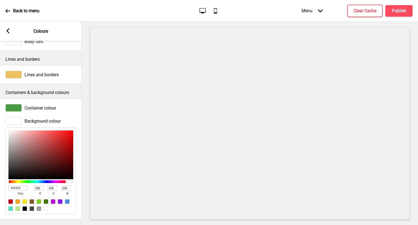
click at [46, 68] on div "Lines and borders" at bounding box center [41, 74] width 82 height 13
click at [44, 73] on div "Lines and borders" at bounding box center [40, 75] width 71 height 8
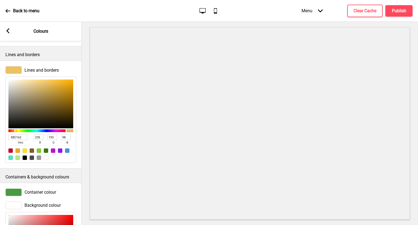
drag, startPoint x: 23, startPoint y: 137, endPoint x: 2, endPoint y: 140, distance: 20.6
click at [2, 140] on div "Lines and borders EBC162 hex 235 r 193 g 98 b 100 a" at bounding box center [41, 114] width 82 height 102
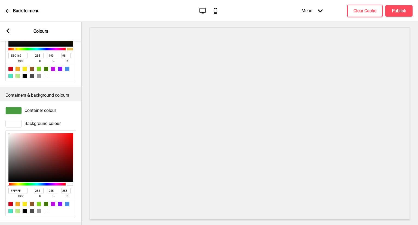
click at [51, 110] on span "Container colour" at bounding box center [41, 110] width 32 height 5
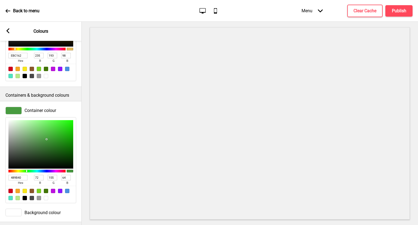
drag, startPoint x: 22, startPoint y: 180, endPoint x: 0, endPoint y: 177, distance: 22.5
click at [0, 177] on div "Container colour 489B40 hex 72 r 155 g 64 b 100 a" at bounding box center [41, 155] width 82 height 102
paste input "EBC162"
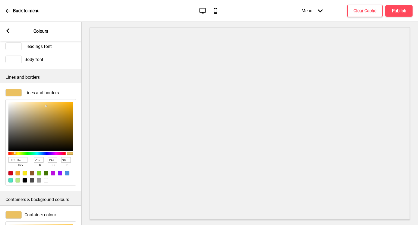
scroll to position [0, 0]
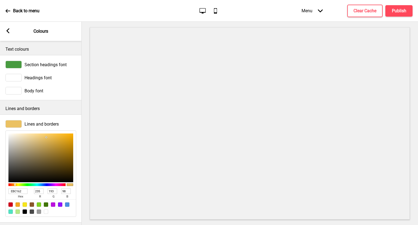
click at [34, 76] on span "Headings font" at bounding box center [38, 77] width 27 height 5
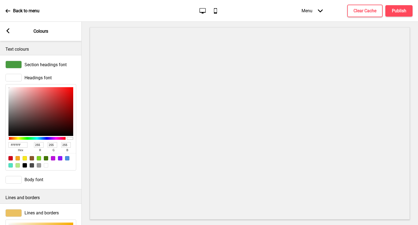
click at [34, 66] on span "Section headings font" at bounding box center [46, 64] width 42 height 5
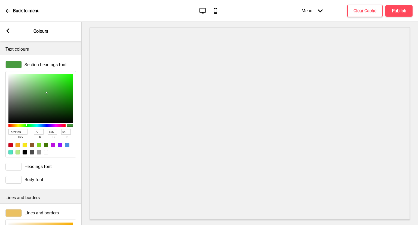
drag, startPoint x: 26, startPoint y: 132, endPoint x: 5, endPoint y: 130, distance: 21.0
click at [5, 130] on div "Section headings font 489B40 hex 72 r 155 g 64 b 100 a" at bounding box center [41, 109] width 82 height 102
click at [52, 168] on div "Headings font" at bounding box center [40, 167] width 71 height 8
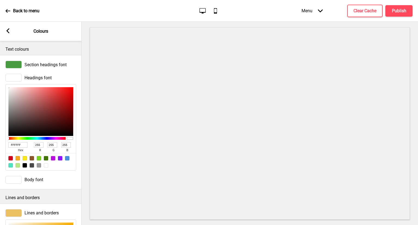
drag, startPoint x: 21, startPoint y: 145, endPoint x: 0, endPoint y: 145, distance: 21.0
click at [0, 145] on div "Headings font FFFFFF hex 255 r 255 g 255 b 100 a" at bounding box center [41, 122] width 82 height 102
paste input "489B40"
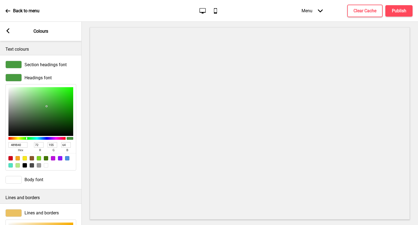
click at [23, 165] on div at bounding box center [25, 165] width 4 height 4
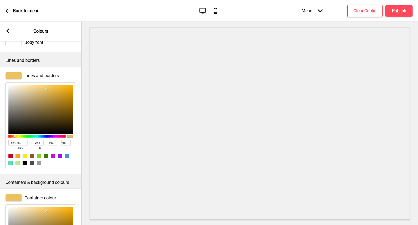
scroll to position [136, 0]
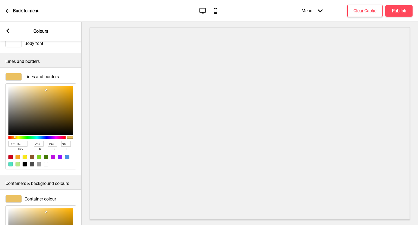
click at [24, 165] on div at bounding box center [25, 164] width 4 height 4
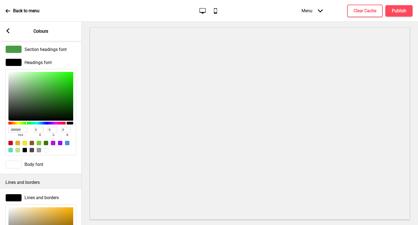
scroll to position [0, 0]
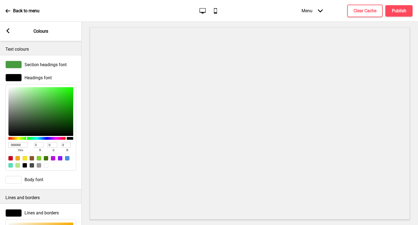
click at [7, 29] on rect at bounding box center [7, 30] width 5 height 5
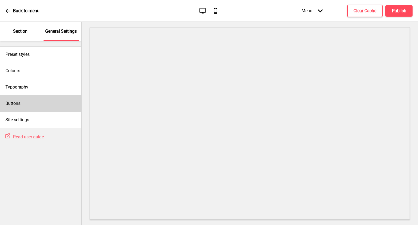
click at [34, 101] on div "Buttons" at bounding box center [40, 103] width 81 height 16
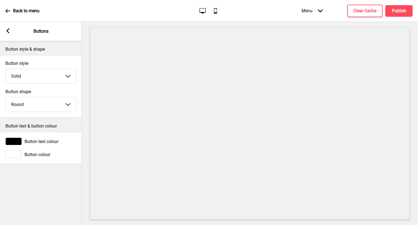
click at [35, 156] on span "Button colour" at bounding box center [38, 154] width 26 height 5
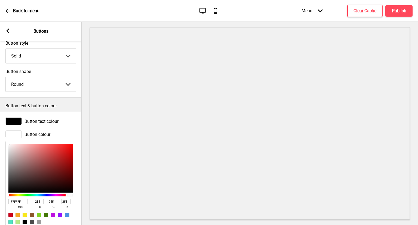
scroll to position [38, 0]
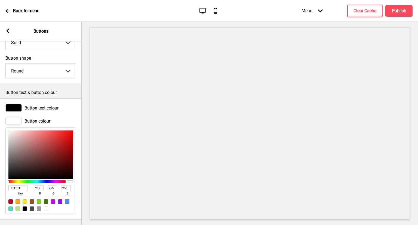
click at [50, 105] on span "Button text colour" at bounding box center [42, 107] width 34 height 5
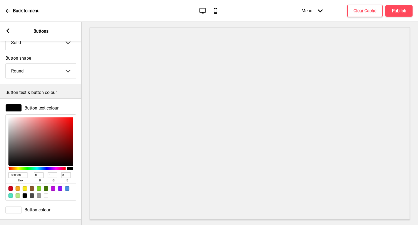
click at [8, 34] on div "Arrow left" at bounding box center [7, 31] width 5 height 6
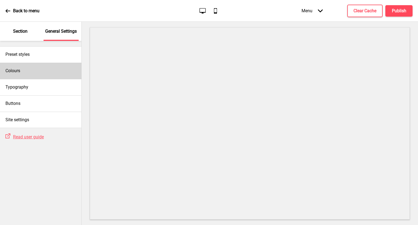
click at [34, 65] on div "Colours" at bounding box center [40, 71] width 81 height 16
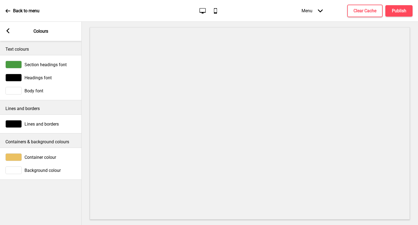
click at [53, 61] on div "Section headings font" at bounding box center [40, 65] width 71 height 8
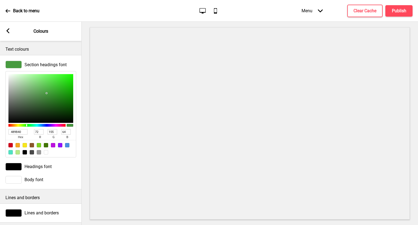
click at [41, 180] on span "Body font" at bounding box center [34, 179] width 19 height 5
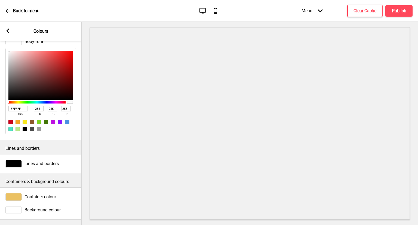
scroll to position [54, 0]
click at [25, 127] on div at bounding box center [25, 129] width 4 height 4
click at [47, 127] on div at bounding box center [46, 129] width 4 height 4
click at [26, 127] on div at bounding box center [25, 129] width 4 height 4
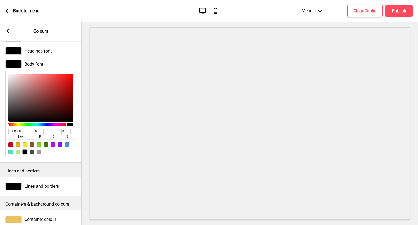
scroll to position [0, 0]
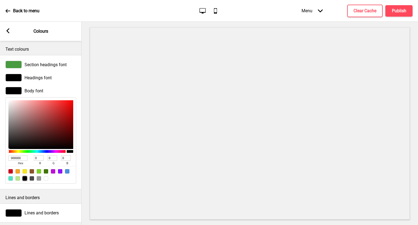
click at [37, 63] on span "Section headings font" at bounding box center [46, 64] width 42 height 5
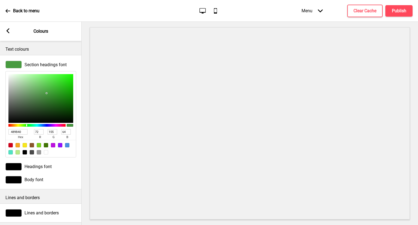
drag, startPoint x: 23, startPoint y: 129, endPoint x: 0, endPoint y: 125, distance: 23.0
click at [0, 125] on div "Section headings font 489B40 hex 72 r 155 g 64 b 100 a" at bounding box center [41, 109] width 82 height 102
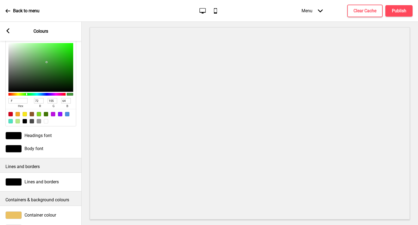
scroll to position [54, 0]
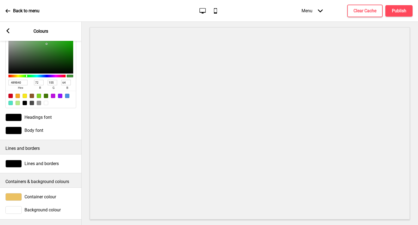
click at [8, 28] on div "Arrow left Colours" at bounding box center [41, 31] width 82 height 19
click at [8, 31] on icon at bounding box center [8, 30] width 3 height 5
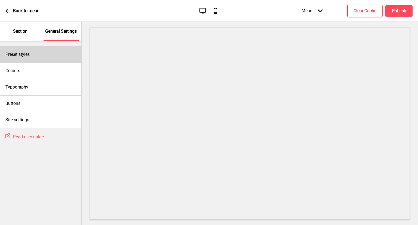
click at [32, 51] on div "Preset styles" at bounding box center [40, 54] width 81 height 16
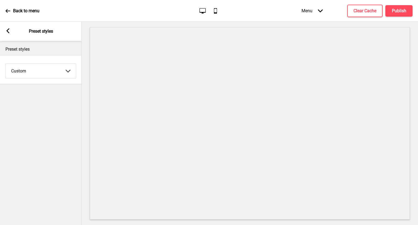
click at [6, 30] on rect at bounding box center [7, 30] width 5 height 5
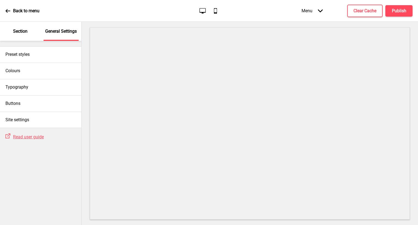
click at [42, 70] on div "Colours" at bounding box center [40, 71] width 81 height 16
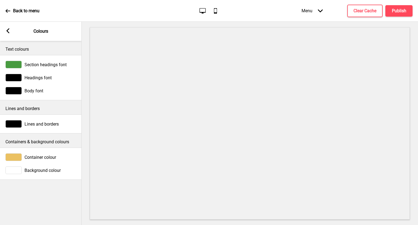
click at [39, 65] on span "Section headings font" at bounding box center [46, 64] width 42 height 5
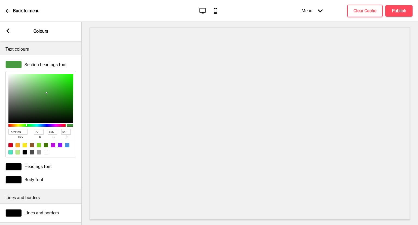
drag, startPoint x: 20, startPoint y: 130, endPoint x: 0, endPoint y: 131, distance: 20.2
click at [0, 131] on div "Section headings font 489B40 hex 72 r 155 g 64 b 100 a" at bounding box center [41, 109] width 82 height 102
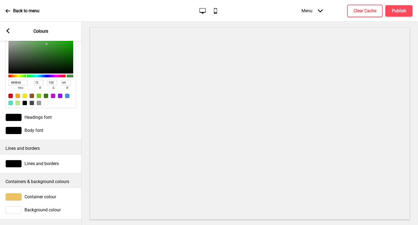
click at [41, 128] on span "Body font" at bounding box center [34, 130] width 19 height 5
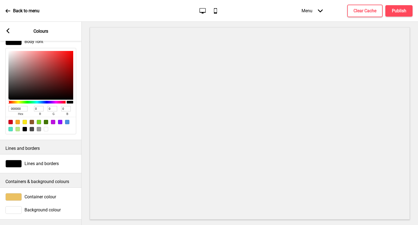
drag, startPoint x: 20, startPoint y: 104, endPoint x: 0, endPoint y: 100, distance: 20.6
click at [0, 100] on div "Body font 000000 hex 0 r 0 g 0 b 100 a" at bounding box center [41, 86] width 82 height 102
paste input "489B4"
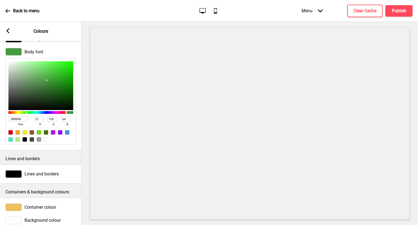
scroll to position [0, 0]
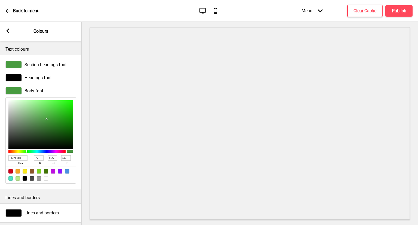
click at [9, 30] on rect at bounding box center [7, 30] width 5 height 5
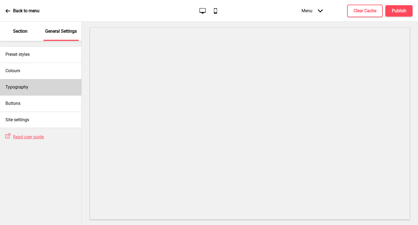
click at [49, 93] on div "Typography" at bounding box center [40, 87] width 81 height 16
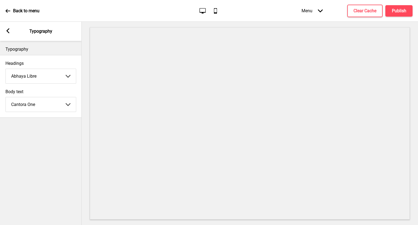
click at [8, 27] on div "Arrow left Typography" at bounding box center [41, 31] width 82 height 19
click at [8, 31] on rect at bounding box center [7, 30] width 5 height 5
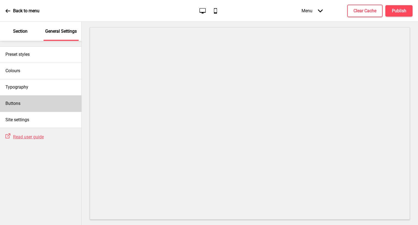
click at [51, 109] on div "Buttons" at bounding box center [40, 103] width 81 height 16
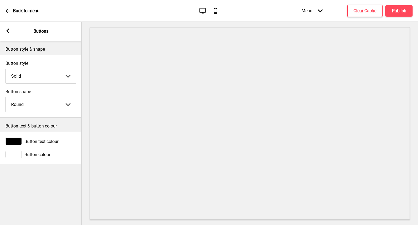
click at [38, 152] on span "Button colour" at bounding box center [38, 154] width 26 height 5
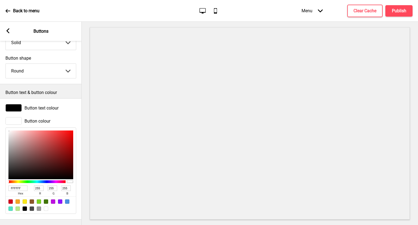
scroll to position [38, 0]
drag, startPoint x: 44, startPoint y: 160, endPoint x: 33, endPoint y: 160, distance: 11.2
click at [30, 152] on div at bounding box center [40, 154] width 65 height 49
drag, startPoint x: 10, startPoint y: 180, endPoint x: 0, endPoint y: 179, distance: 9.9
click at [0, 179] on div "Button colour 764F4F hex 118 r 79 g 79 b 100 a" at bounding box center [41, 165] width 82 height 102
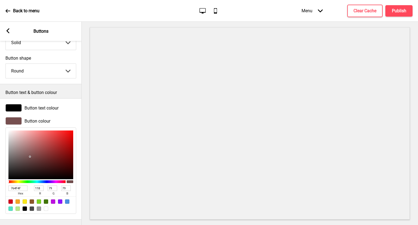
paste input "489B40"
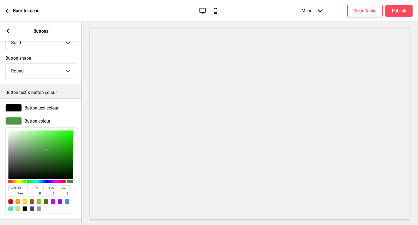
click at [40, 105] on span "Button text colour" at bounding box center [42, 107] width 34 height 5
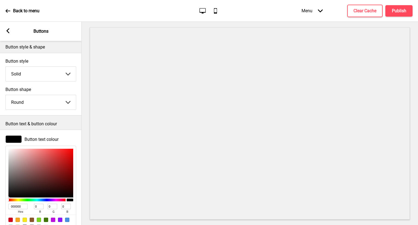
scroll to position [0, 0]
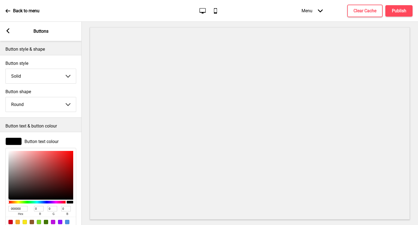
click at [11, 30] on div "Arrow left Buttons" at bounding box center [41, 31] width 82 height 19
click at [8, 30] on icon at bounding box center [8, 30] width 3 height 5
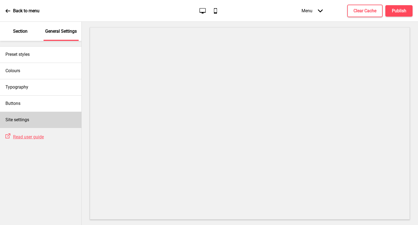
click at [29, 121] on div "Site settings" at bounding box center [40, 120] width 81 height 16
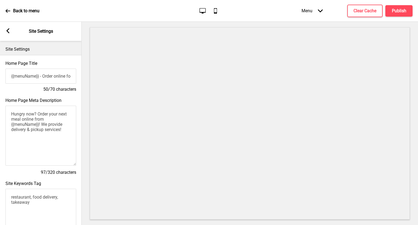
click at [8, 32] on icon at bounding box center [8, 30] width 3 height 5
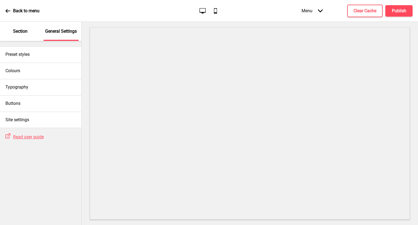
click at [15, 30] on p "Section" at bounding box center [20, 31] width 14 height 6
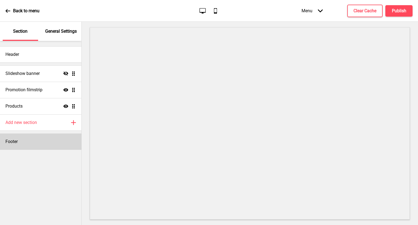
click at [26, 143] on div "Footer" at bounding box center [40, 141] width 81 height 16
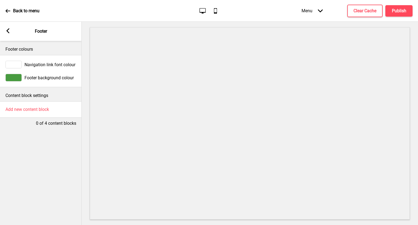
click at [44, 67] on span "Navigation link font colour" at bounding box center [50, 64] width 51 height 5
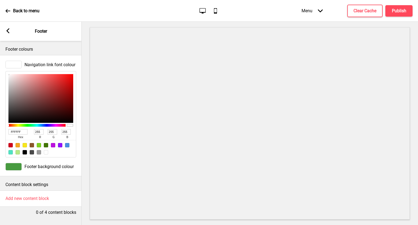
click at [25, 152] on div at bounding box center [25, 152] width 4 height 4
click at [22, 162] on div "Footer background colour" at bounding box center [41, 166] width 82 height 13
click at [17, 167] on div at bounding box center [13, 167] width 16 height 8
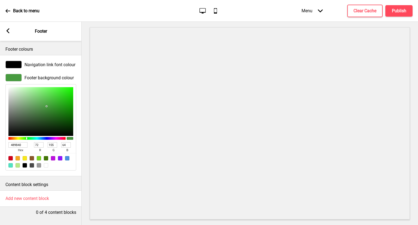
click at [46, 167] on div at bounding box center [46, 165] width 4 height 4
click at [36, 67] on span "Navigation link font colour" at bounding box center [50, 64] width 51 height 5
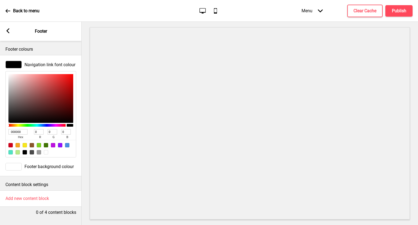
drag, startPoint x: 23, startPoint y: 130, endPoint x: 0, endPoint y: 127, distance: 23.4
click at [0, 127] on div "Navigation link font colour 000000 hex 0 r 0 g 0 b 100 a" at bounding box center [41, 109] width 82 height 102
paste input "489B4"
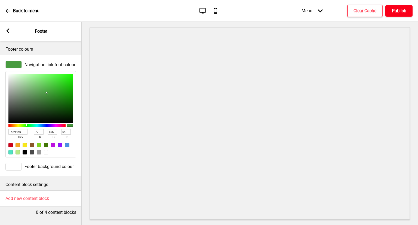
click at [397, 11] on h4 "Publish" at bounding box center [399, 11] width 14 height 6
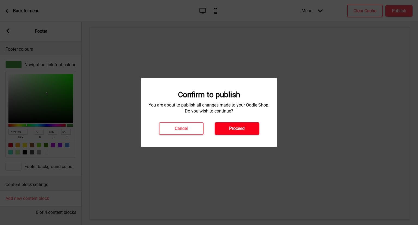
click at [237, 130] on h4 "Proceed" at bounding box center [237, 129] width 16 height 6
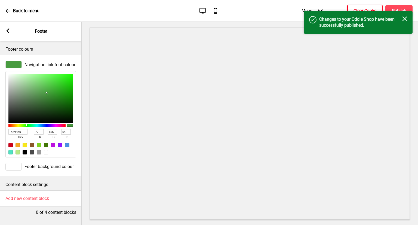
click at [354, 8] on h4 "Clear Cache" at bounding box center [365, 11] width 23 height 6
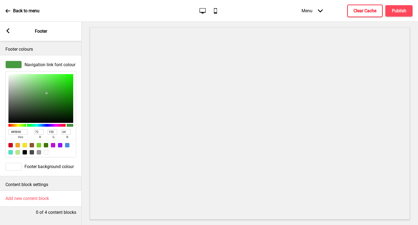
click at [1, 28] on div "Arrow left Footer" at bounding box center [41, 31] width 82 height 19
click at [0, 30] on div "Arrow left Footer" at bounding box center [41, 31] width 82 height 19
click at [3, 30] on div "Arrow left Footer" at bounding box center [41, 31] width 82 height 19
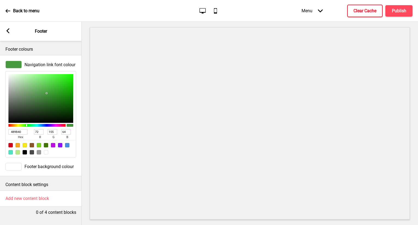
click at [9, 30] on rect at bounding box center [7, 30] width 5 height 5
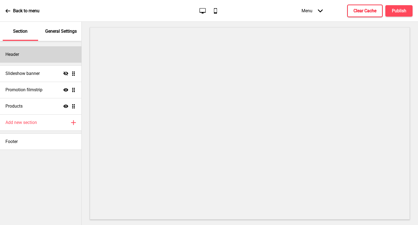
click at [24, 56] on div "Header" at bounding box center [40, 54] width 81 height 16
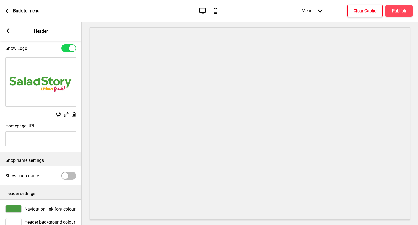
scroll to position [33, 0]
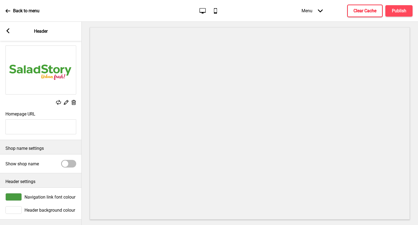
click at [9, 33] on icon at bounding box center [8, 30] width 3 height 5
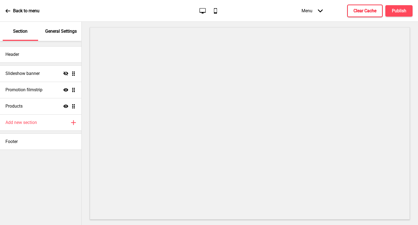
click at [69, 27] on div "General Settings" at bounding box center [61, 31] width 35 height 19
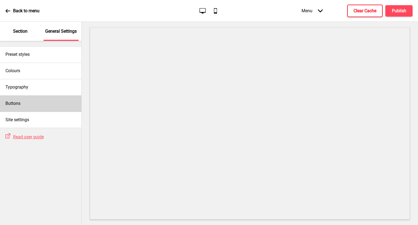
click at [37, 106] on div "Buttons" at bounding box center [40, 103] width 81 height 16
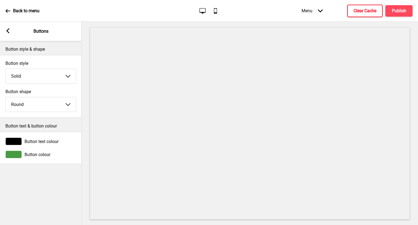
click at [28, 155] on span "Button colour" at bounding box center [38, 154] width 26 height 5
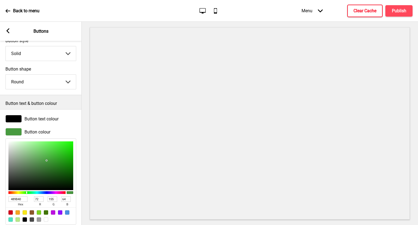
scroll to position [38, 0]
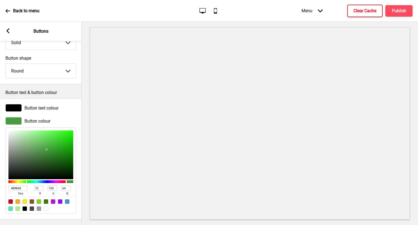
drag, startPoint x: 23, startPoint y: 183, endPoint x: 0, endPoint y: 180, distance: 23.6
click at [0, 180] on div "Button colour 489B40 hex 72 r 155 g 64 b 100 a" at bounding box center [41, 165] width 82 height 102
paste input "#c24269"
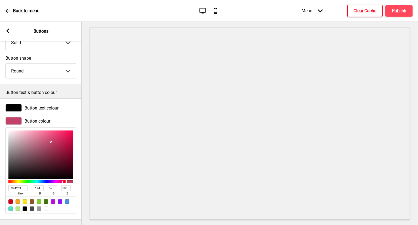
click at [36, 105] on span "Button text colour" at bounding box center [42, 107] width 34 height 5
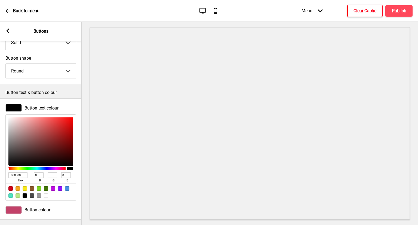
drag, startPoint x: 22, startPoint y: 171, endPoint x: 0, endPoint y: 162, distance: 23.9
click at [0, 162] on div "Button text colour 000000 hex 0 r 0 g 0 b 100 a" at bounding box center [41, 152] width 82 height 102
paste input "#c24269"
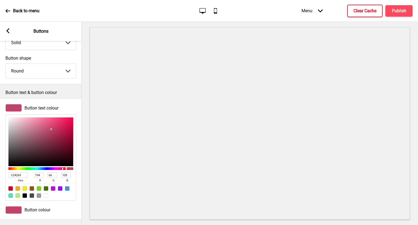
click at [47, 193] on div at bounding box center [46, 195] width 4 height 4
click at [7, 225] on button "X" at bounding box center [3, 228] width 7 height 6
click at [396, 12] on h4 "Publish" at bounding box center [399, 11] width 14 height 6
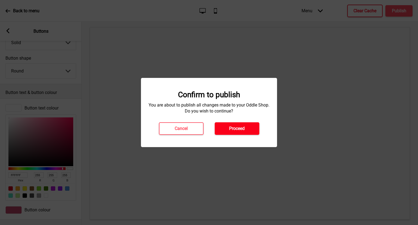
click at [228, 133] on button "Proceed" at bounding box center [237, 128] width 45 height 13
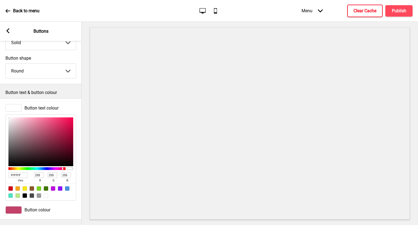
click at [23, 207] on div "Button colour" at bounding box center [40, 210] width 71 height 8
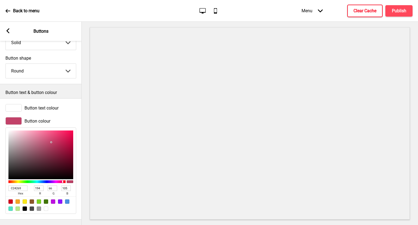
click at [48, 105] on span "Button text colour" at bounding box center [42, 107] width 34 height 5
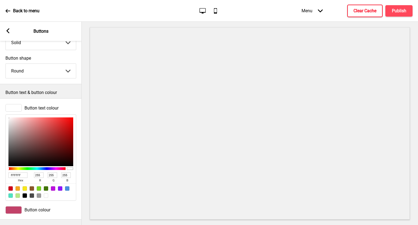
click at [9, 35] on div "Arrow left Buttons" at bounding box center [41, 31] width 82 height 19
click at [14, 32] on div "Arrow left Buttons" at bounding box center [41, 31] width 82 height 19
click at [15, 206] on div at bounding box center [13, 210] width 16 height 8
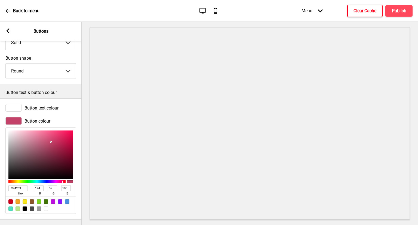
scroll to position [38, 0]
drag, startPoint x: 23, startPoint y: 183, endPoint x: 8, endPoint y: 183, distance: 15.8
click at [8, 183] on div "C24269 hex 194 r 66 g 105 b 100 a" at bounding box center [40, 171] width 71 height 86
click at [3, 35] on div "Arrow left Buttons" at bounding box center [41, 31] width 82 height 19
click at [9, 31] on rect at bounding box center [7, 30] width 5 height 5
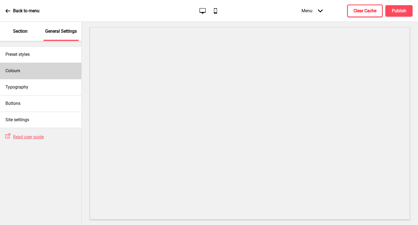
click at [31, 73] on div "Colours" at bounding box center [40, 71] width 81 height 16
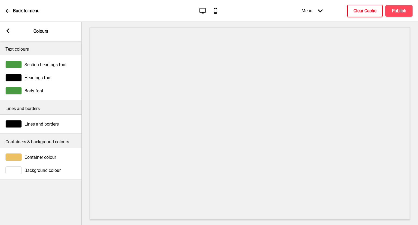
click at [51, 64] on span "Section headings font" at bounding box center [46, 64] width 42 height 5
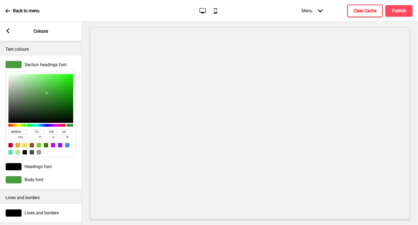
drag, startPoint x: 20, startPoint y: 131, endPoint x: 0, endPoint y: 124, distance: 20.9
click at [0, 124] on div "Section headings font 489B40 hex 72 r 155 g 64 b 100 a" at bounding box center [41, 109] width 82 height 102
paste input "C24269"
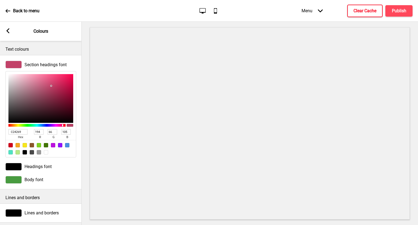
click at [8, 34] on div "Arrow left Colours" at bounding box center [41, 31] width 82 height 19
drag, startPoint x: 24, startPoint y: 131, endPoint x: 0, endPoint y: 128, distance: 24.2
click at [0, 128] on div "Section headings font C24269 hex 194 r 66 g 105 b 100 a" at bounding box center [41, 109] width 82 height 102
paste input "#489b40"
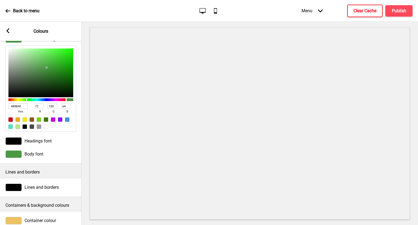
scroll to position [54, 0]
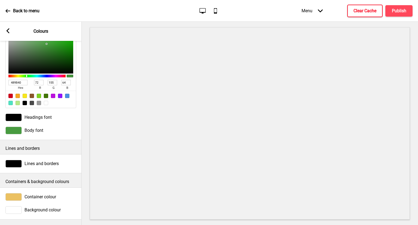
click at [29, 130] on div "Body font" at bounding box center [40, 131] width 71 height 8
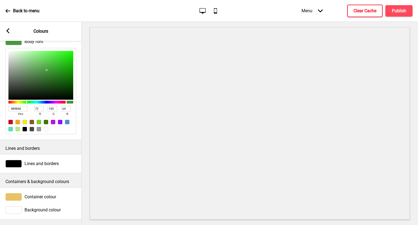
scroll to position [53, 0]
drag, startPoint x: 22, startPoint y: 106, endPoint x: 0, endPoint y: 97, distance: 23.4
click at [0, 97] on div "Body font 489B40 hex 72 r 155 g 64 b 100 a" at bounding box center [41, 86] width 82 height 102
paste input "#c24269"
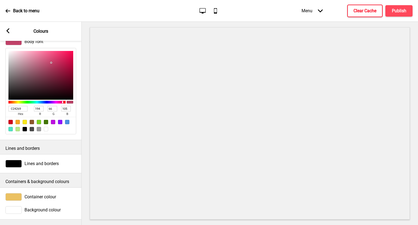
click at [14, 6] on div "Back to menu" at bounding box center [22, 11] width 34 height 15
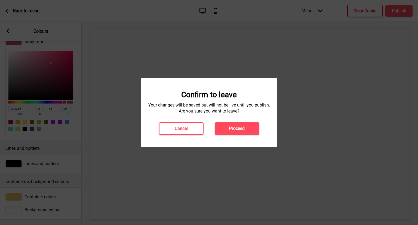
click at [9, 13] on div at bounding box center [209, 112] width 418 height 225
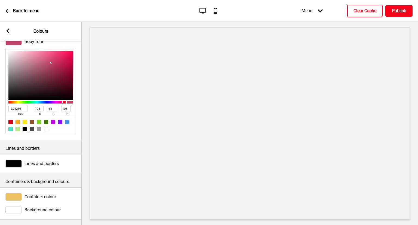
click at [390, 15] on button "Publish" at bounding box center [399, 10] width 27 height 11
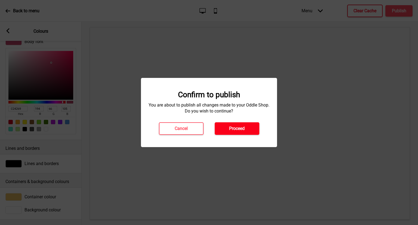
click at [247, 129] on button "Proceed" at bounding box center [237, 128] width 45 height 13
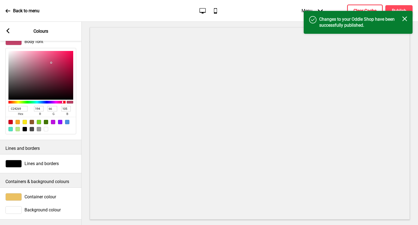
click at [366, 8] on h4 "Clear Cache" at bounding box center [365, 11] width 23 height 6
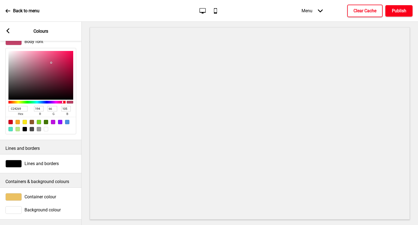
click at [402, 10] on h4 "Publish" at bounding box center [399, 11] width 14 height 6
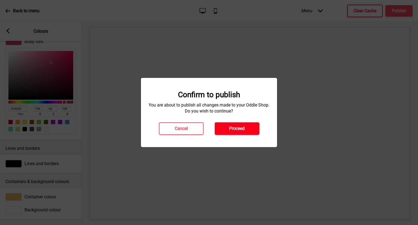
click at [237, 126] on h4 "Proceed" at bounding box center [237, 129] width 16 height 6
